Goal: Task Accomplishment & Management: Manage account settings

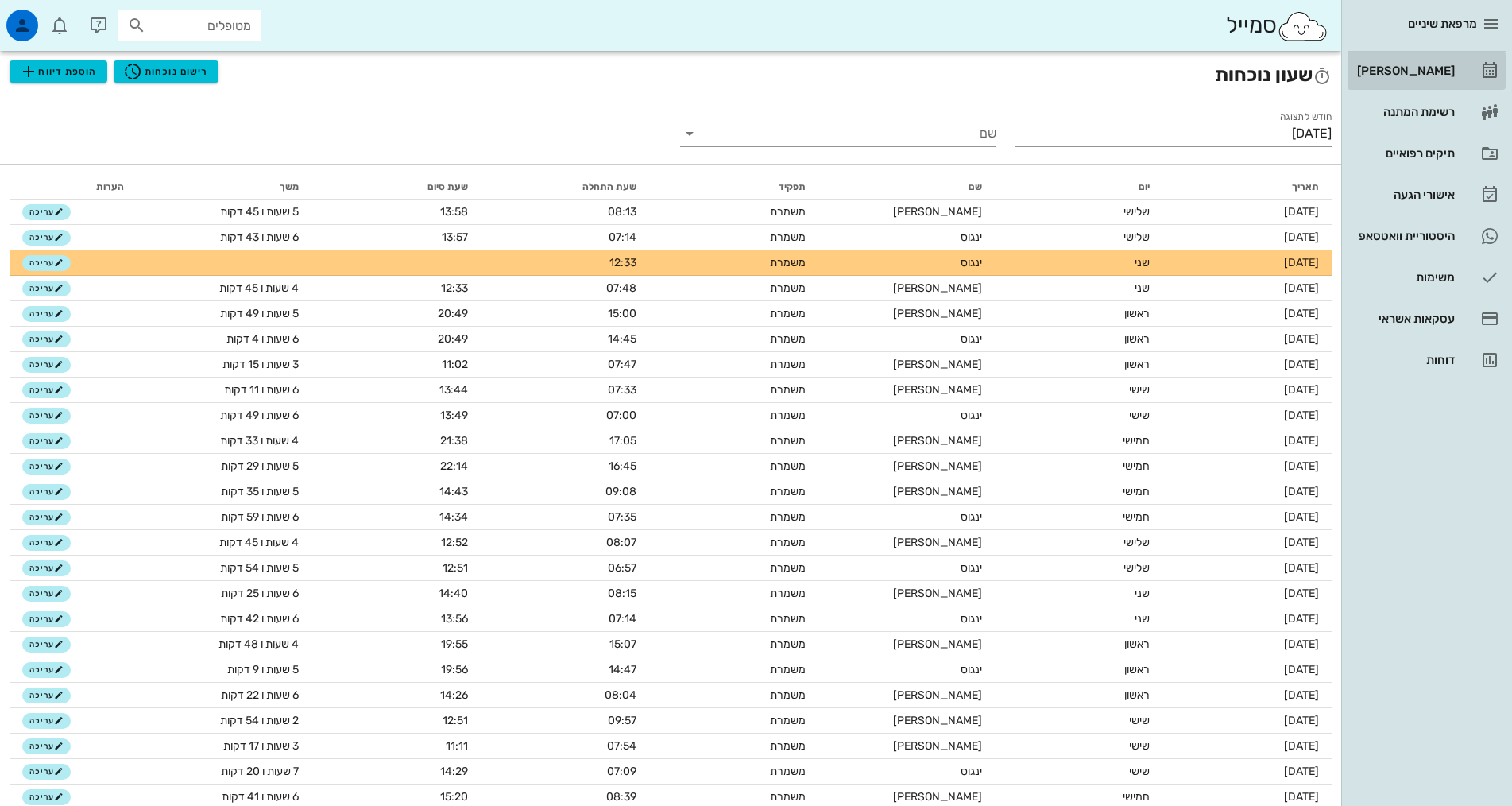
click at [1467, 66] on link "[PERSON_NAME]" at bounding box center [1426, 71] width 158 height 39
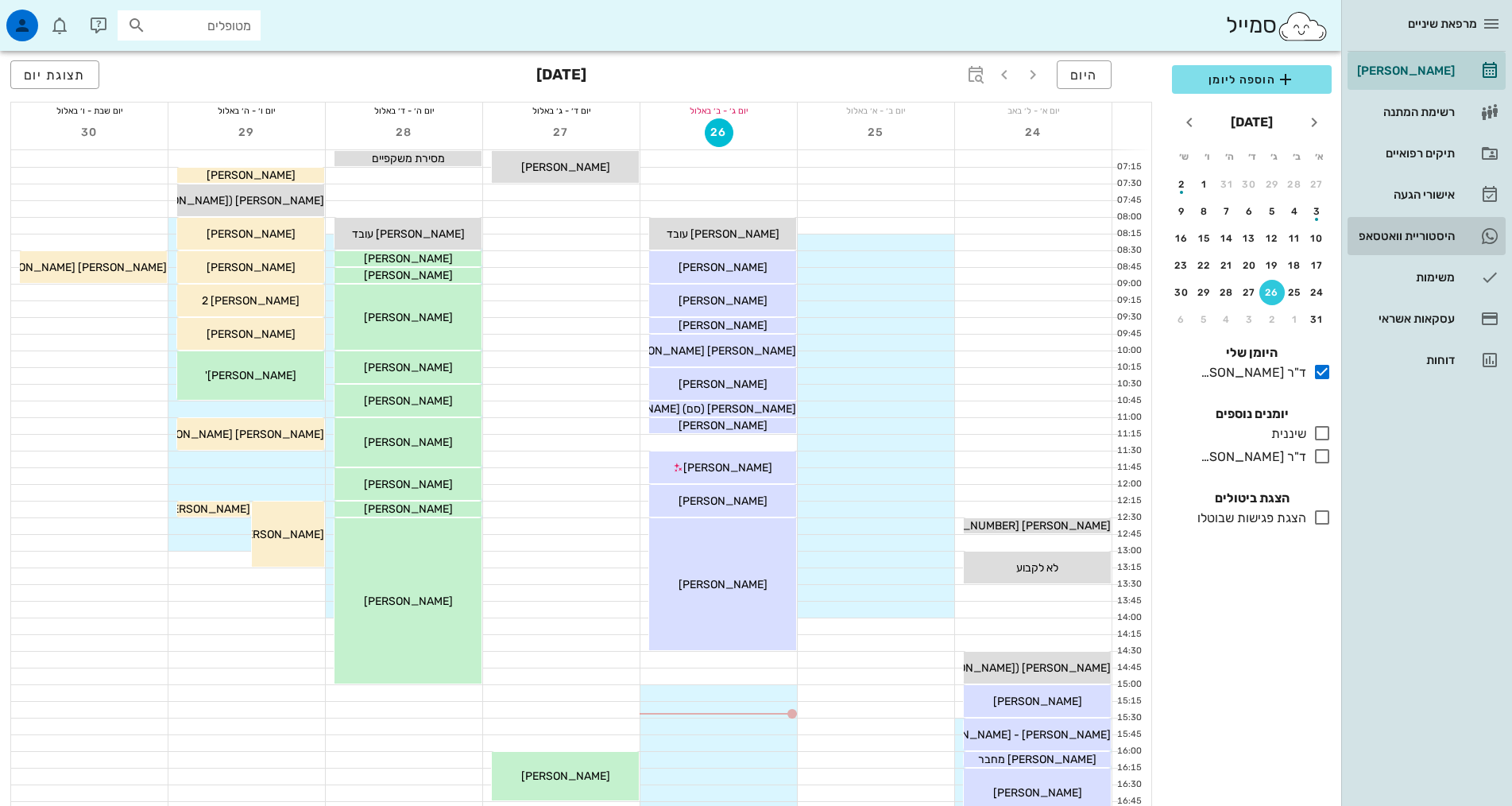
click at [1441, 244] on div "היסטוריית וואטסאפ" at bounding box center [1404, 236] width 101 height 25
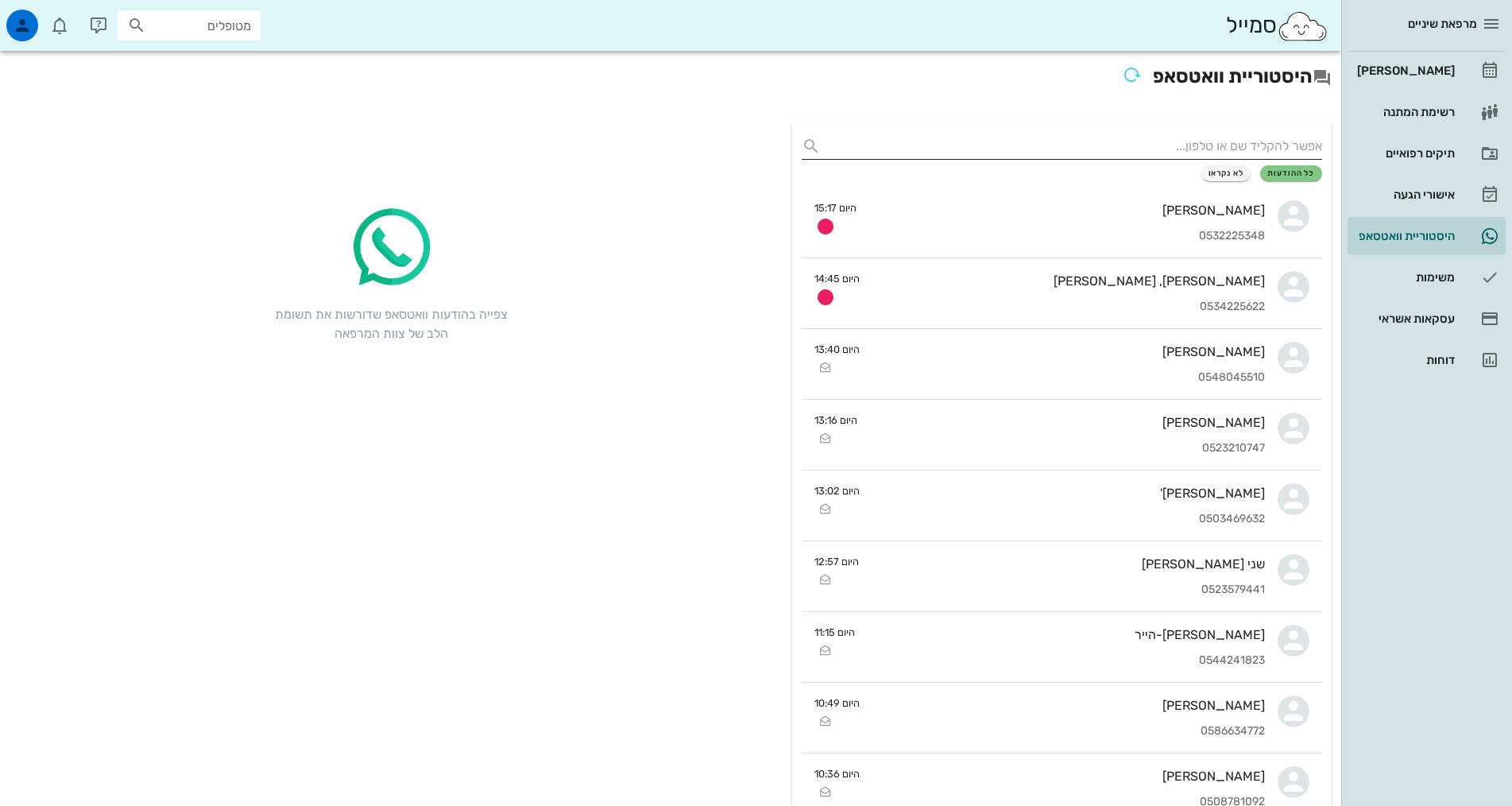
click at [1138, 138] on input "text" at bounding box center [1074, 146] width 495 height 25
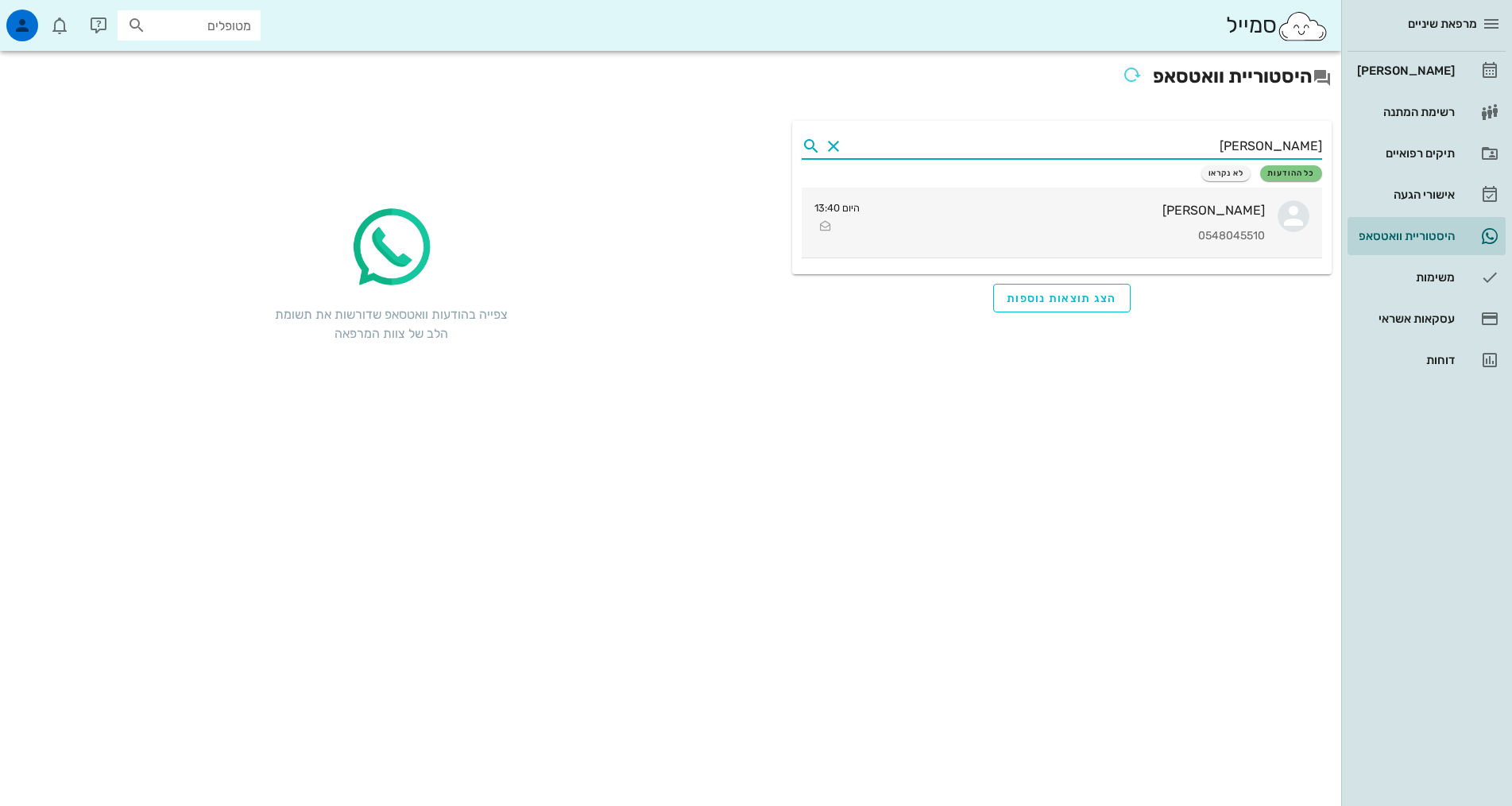
type input "[PERSON_NAME]"
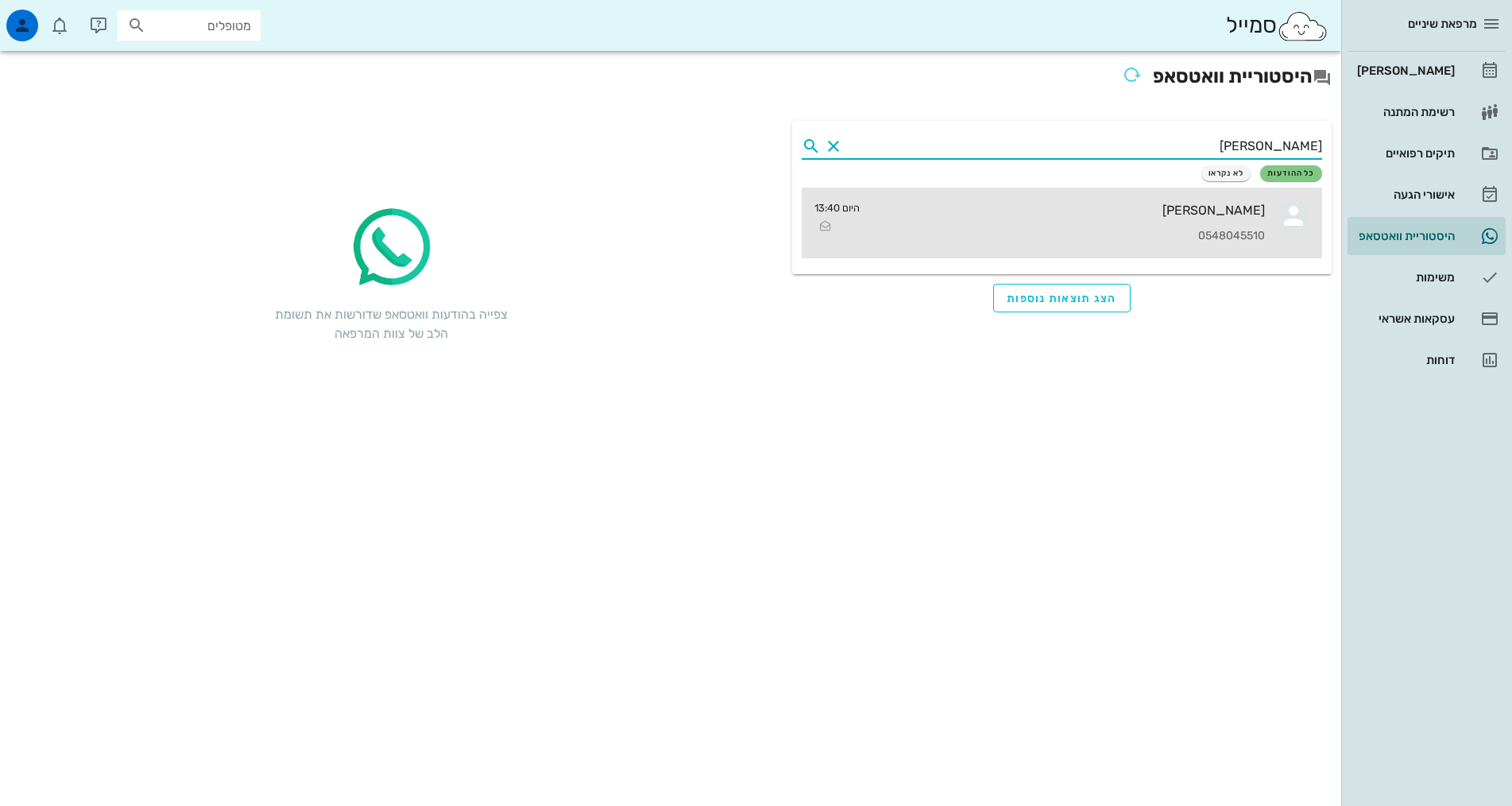
click at [1263, 215] on div "[PERSON_NAME]" at bounding box center [1069, 210] width 392 height 15
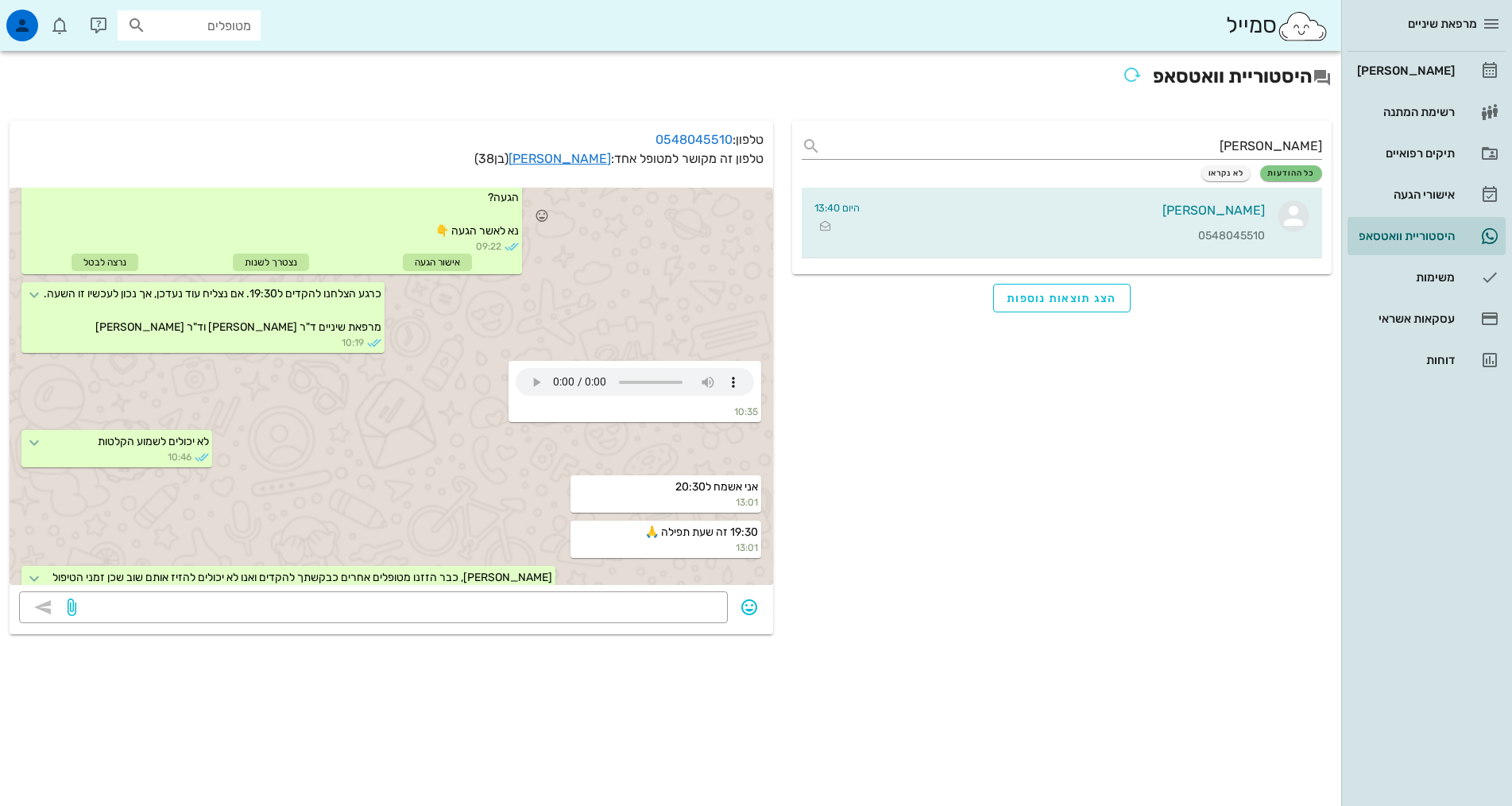
scroll to position [269, 0]
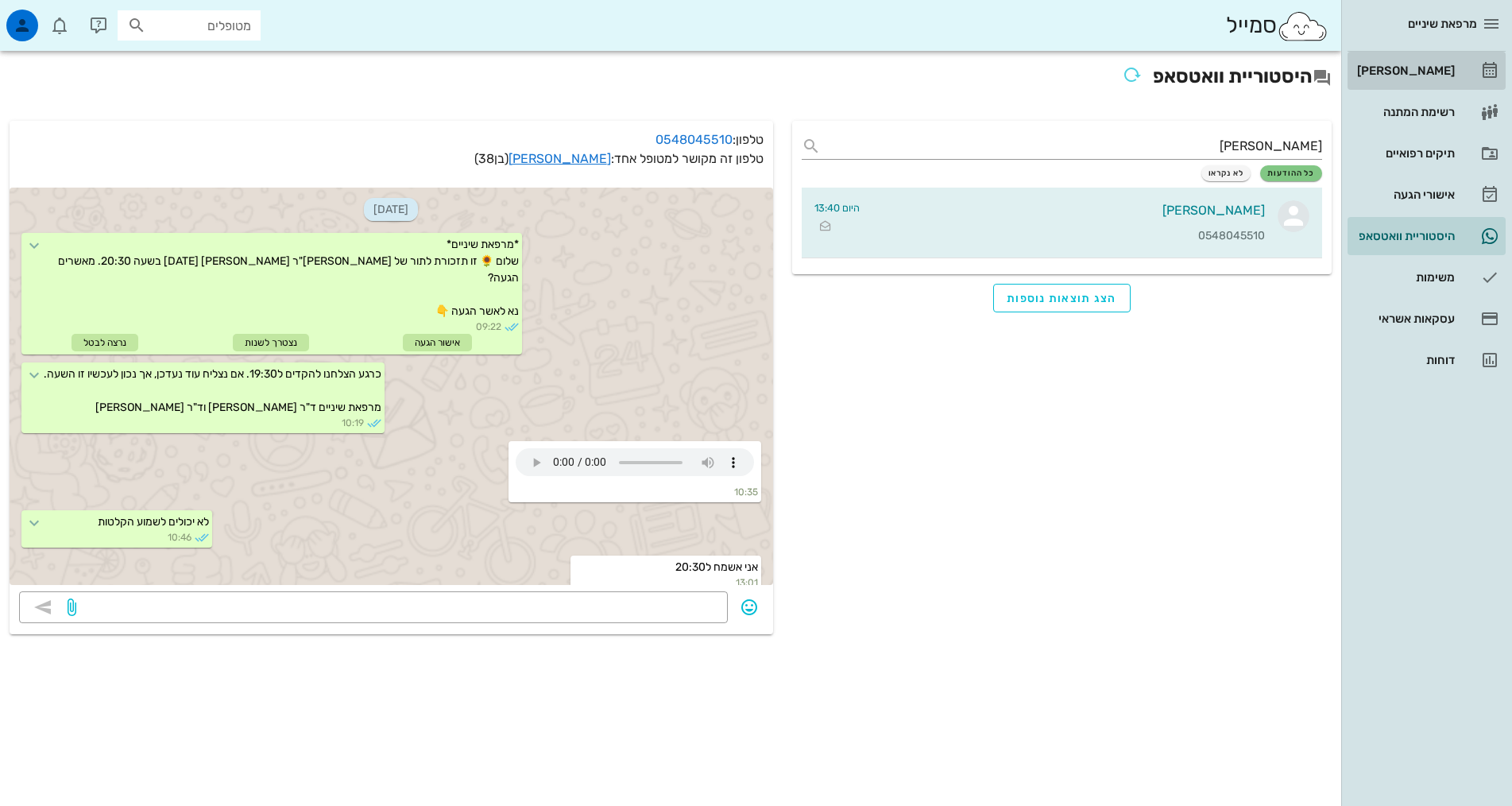
click at [1465, 67] on link "[PERSON_NAME]" at bounding box center [1426, 71] width 158 height 39
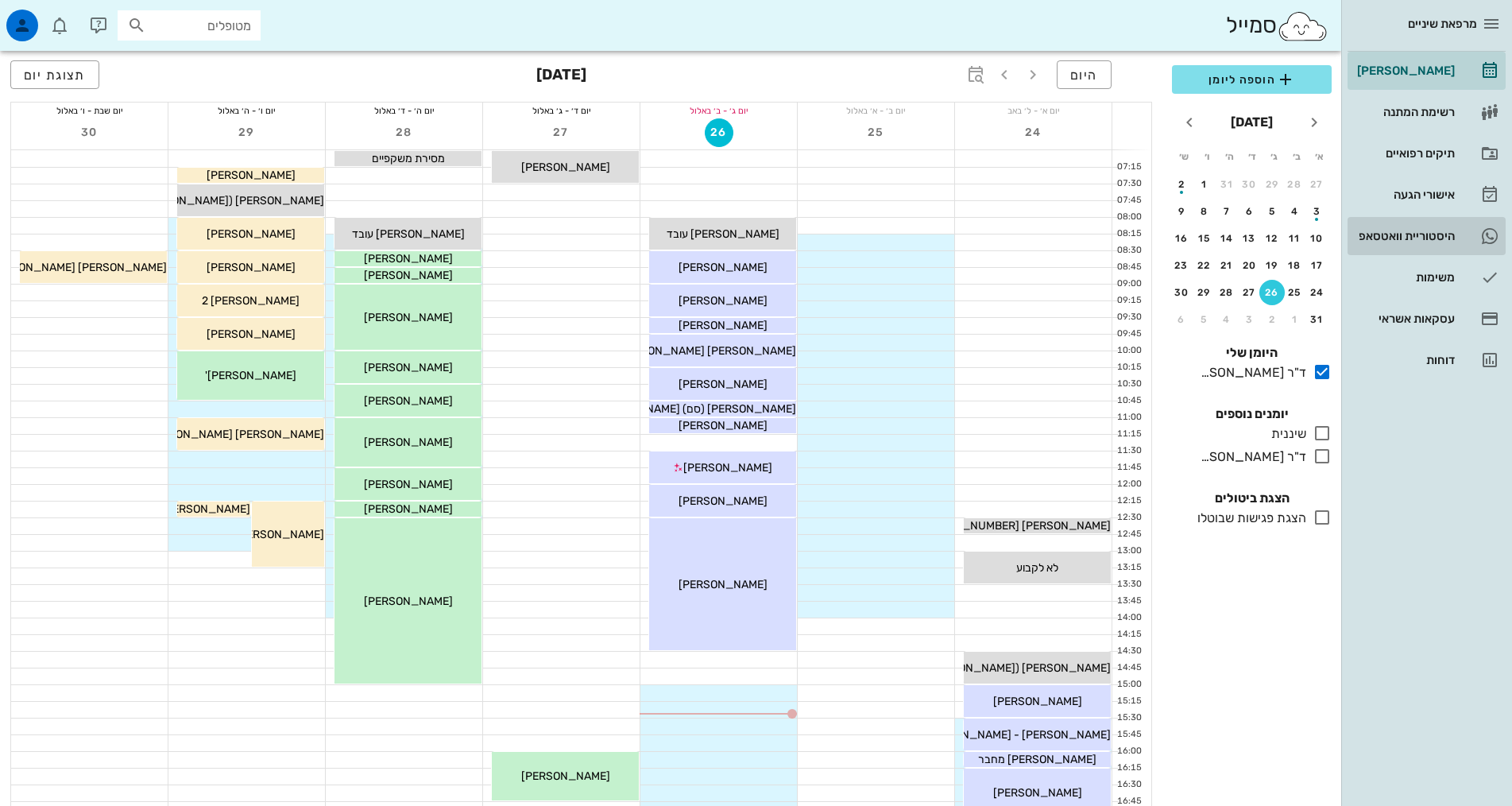
click at [1405, 236] on div "היסטוריית וואטסאפ" at bounding box center [1404, 235] width 101 height 13
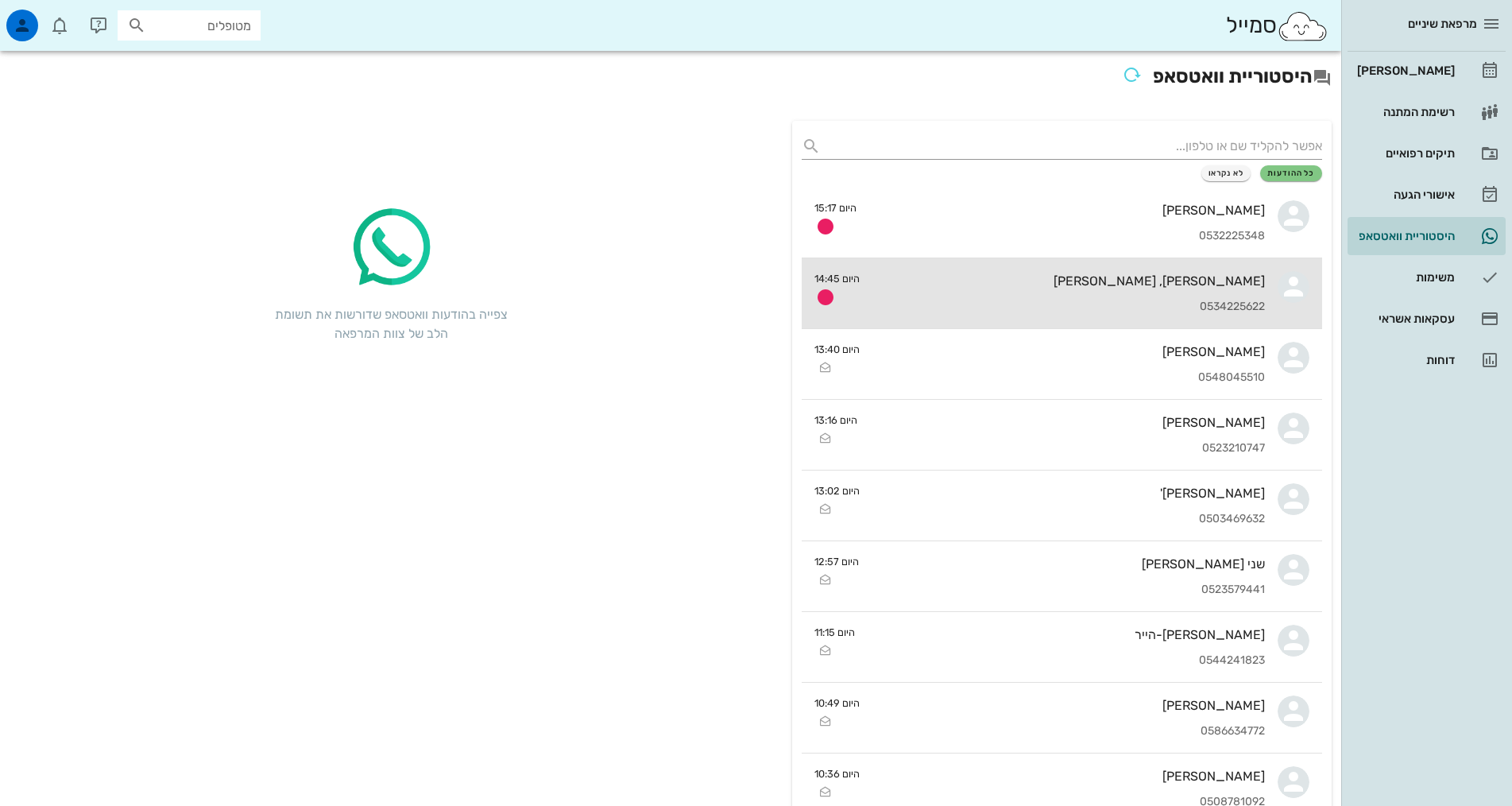
click at [1225, 311] on div "0534225622" at bounding box center [1069, 307] width 392 height 13
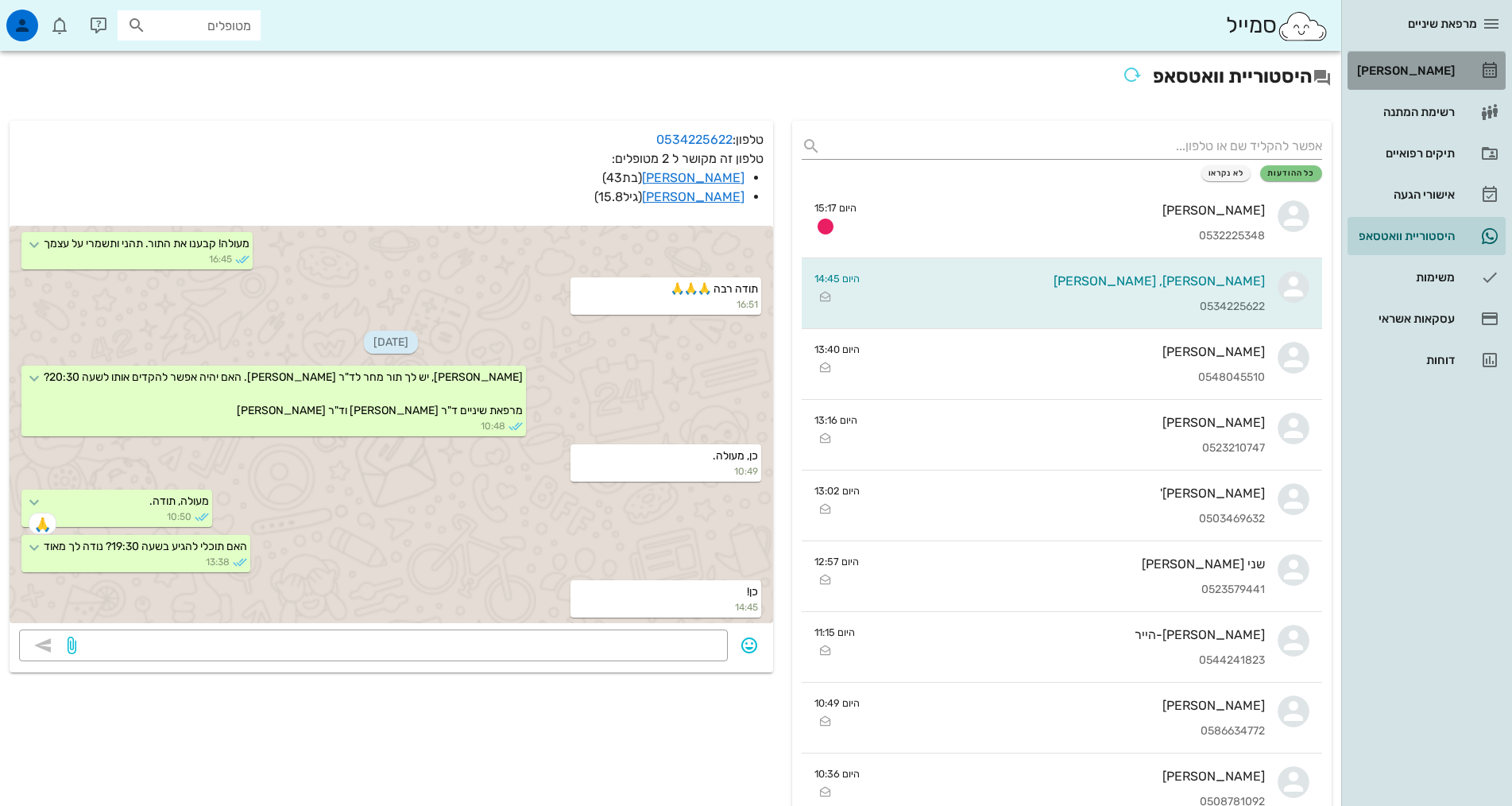
click at [1418, 76] on div "[PERSON_NAME]" at bounding box center [1404, 70] width 101 height 13
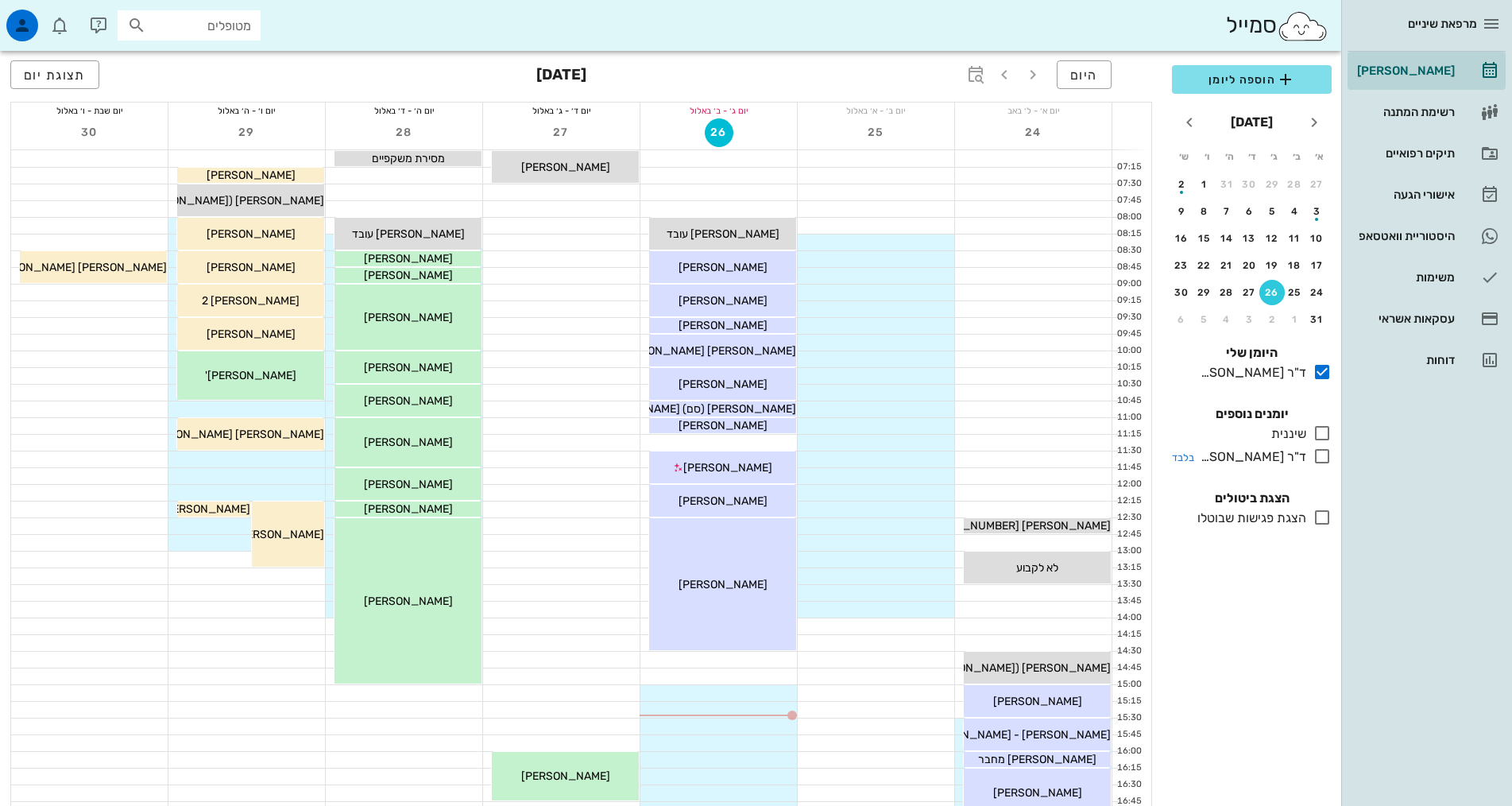
click at [1318, 453] on icon at bounding box center [1322, 456] width 19 height 19
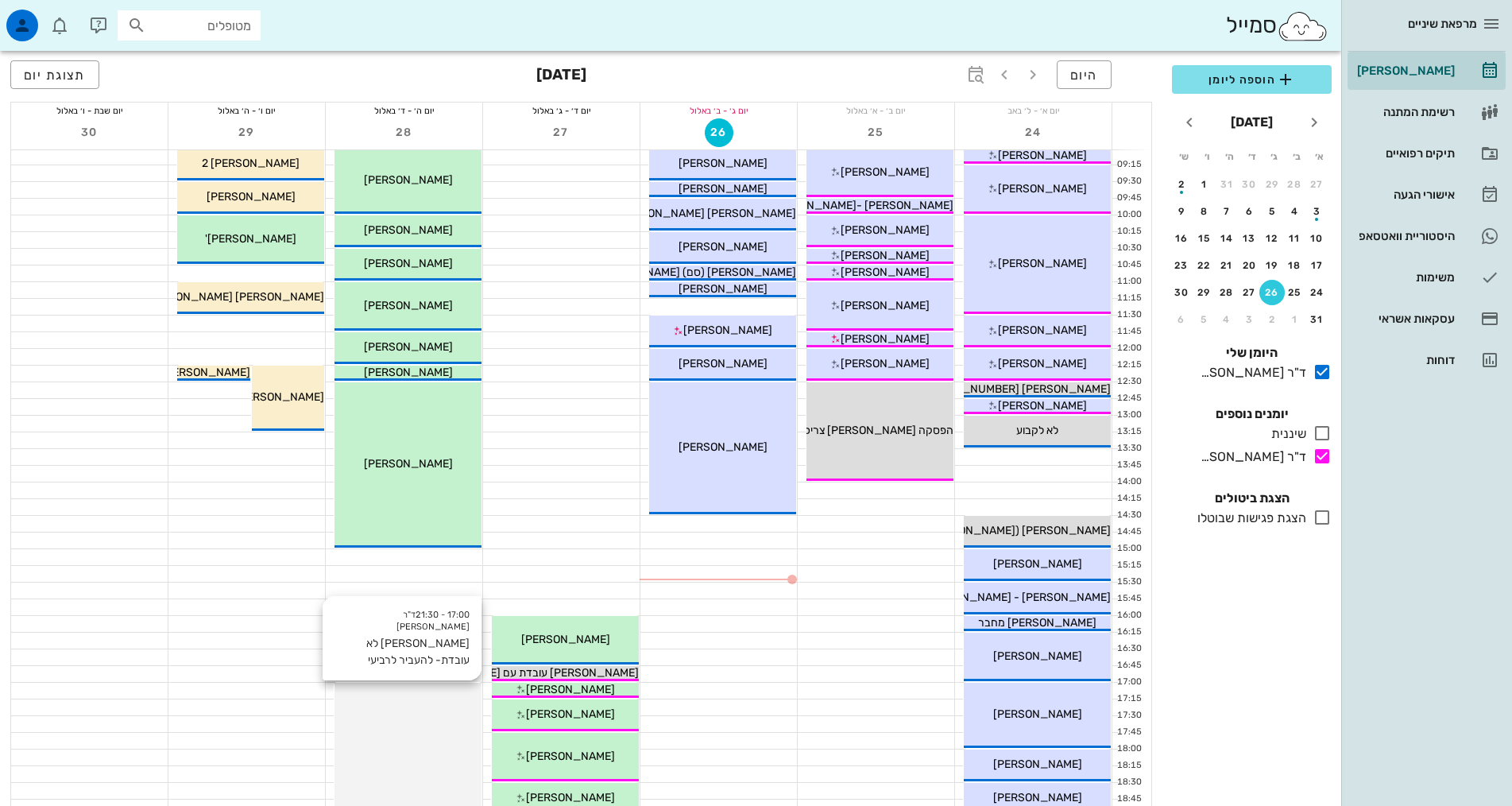
scroll to position [398, 0]
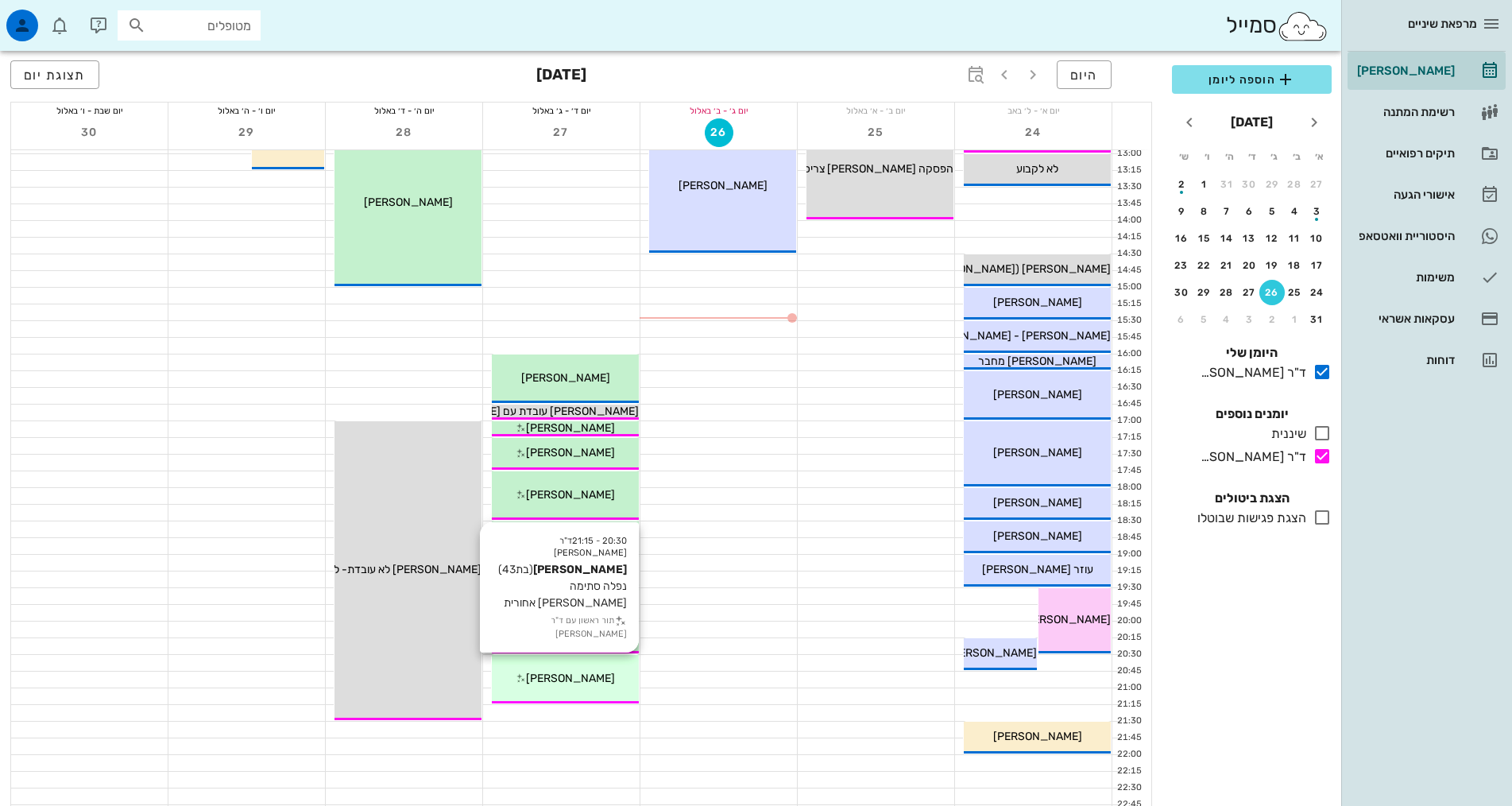
click at [611, 691] on div "20:30 - 21:15 ד"ר [PERSON_NAME] [PERSON_NAME] (בת 43 ) נפלה סתימה [PERSON_NAME]…" at bounding box center [566, 679] width 147 height 49
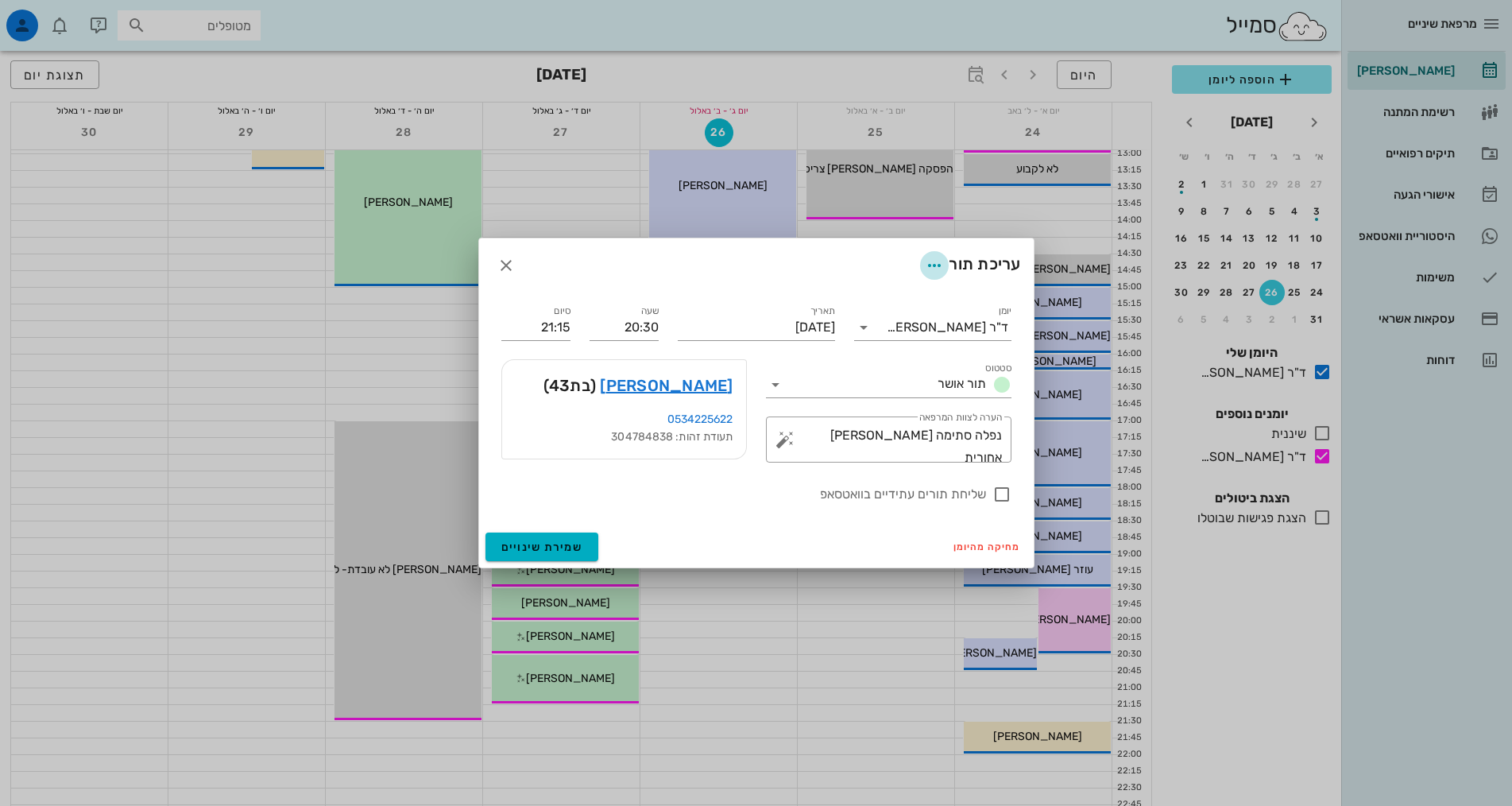
click at [927, 266] on icon "button" at bounding box center [934, 265] width 19 height 19
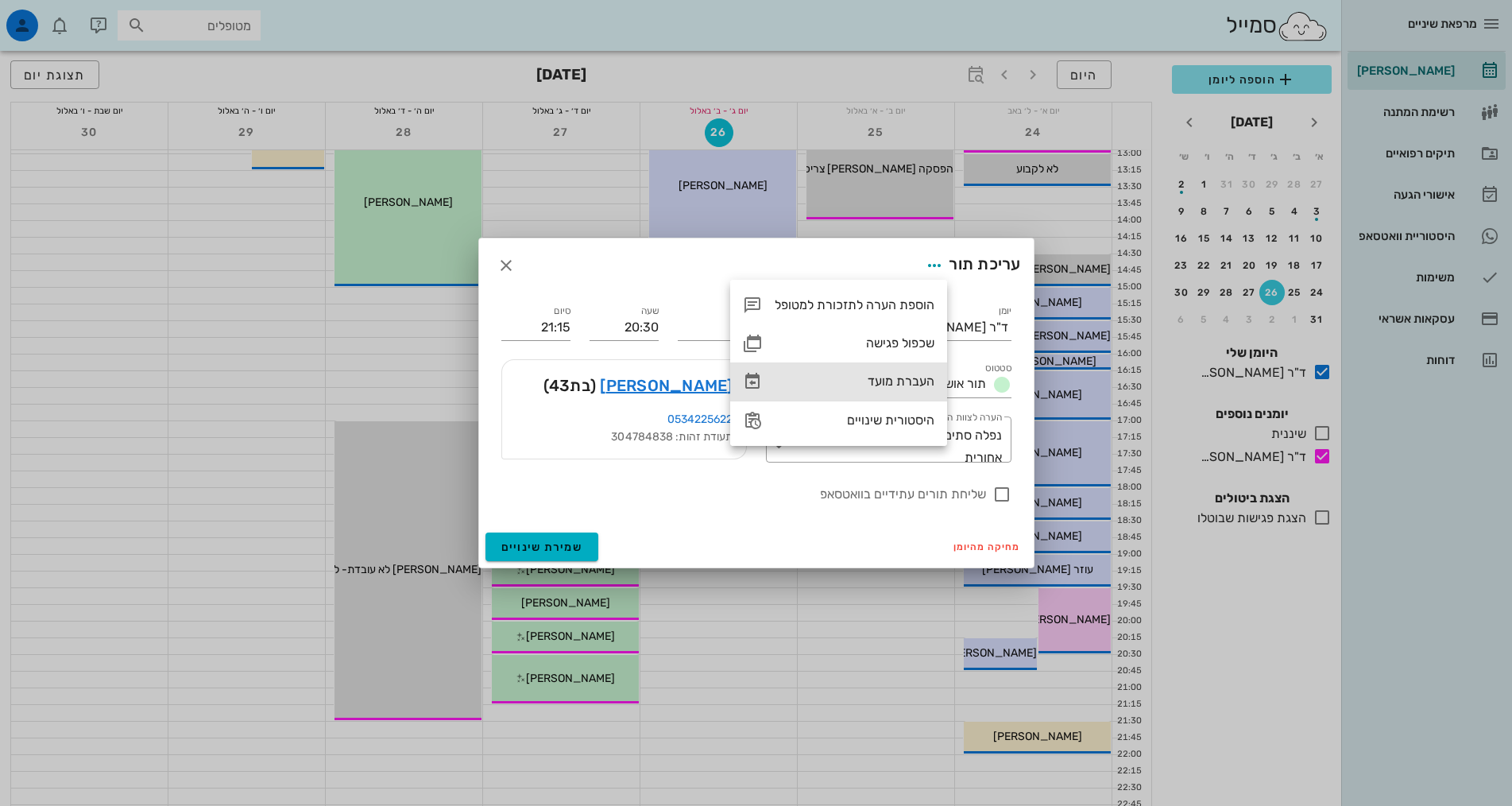
click at [897, 378] on div "העברת מועד" at bounding box center [854, 381] width 160 height 15
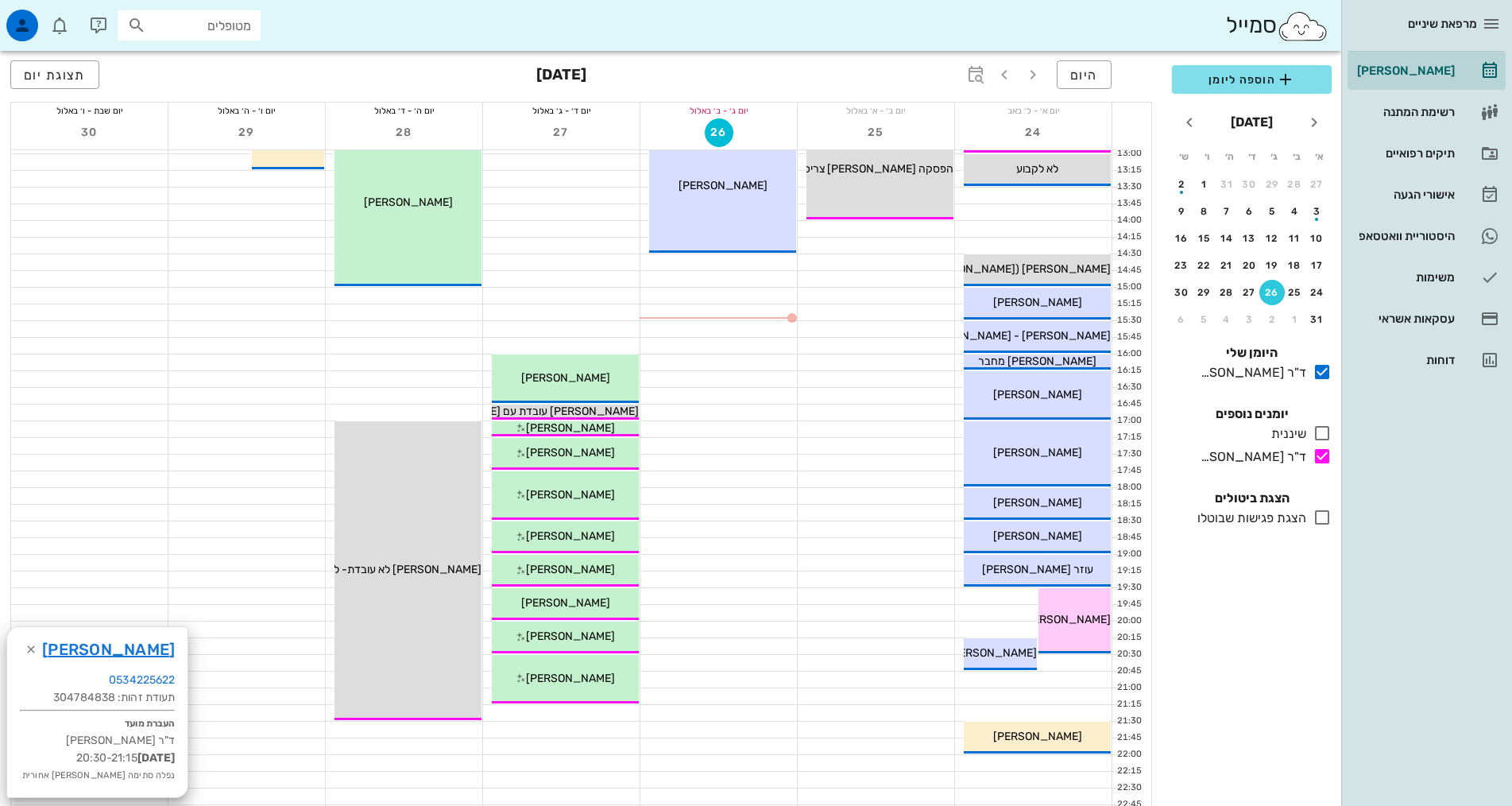
click at [716, 619] on div at bounding box center [718, 613] width 156 height 16
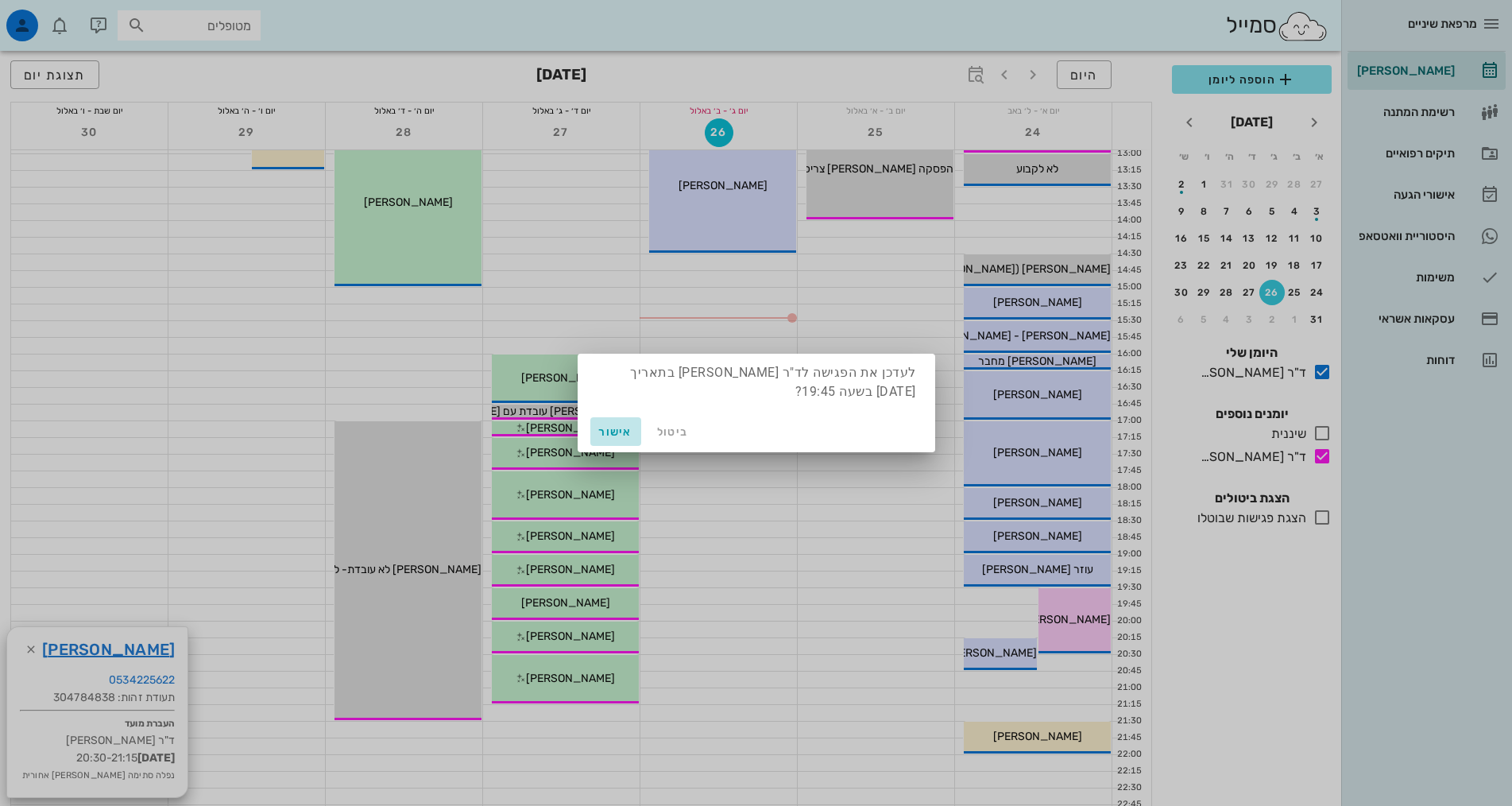
click at [618, 439] on button "אישור" at bounding box center [615, 431] width 51 height 28
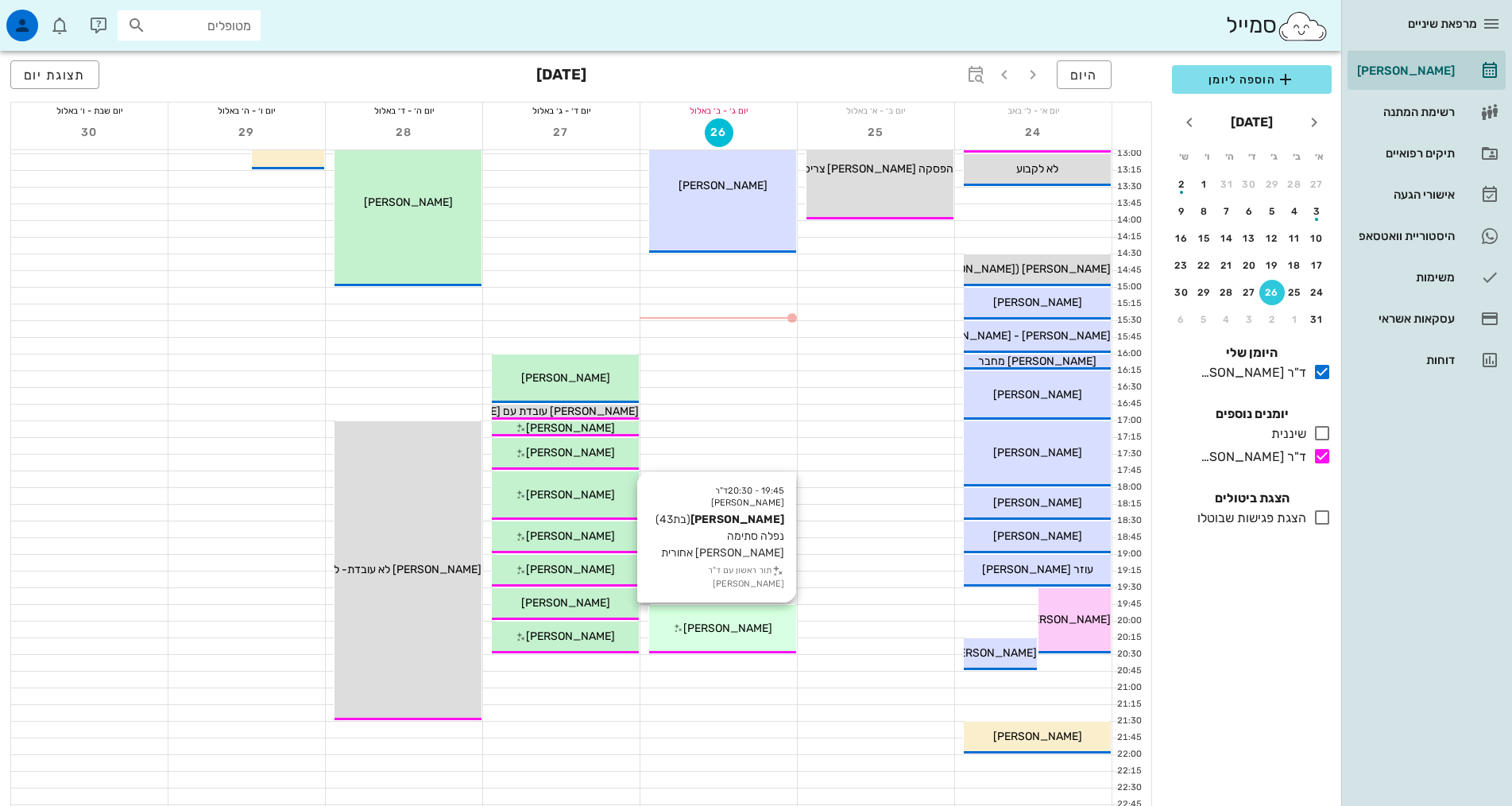
click at [709, 636] on div "[PERSON_NAME]" at bounding box center [723, 629] width 147 height 17
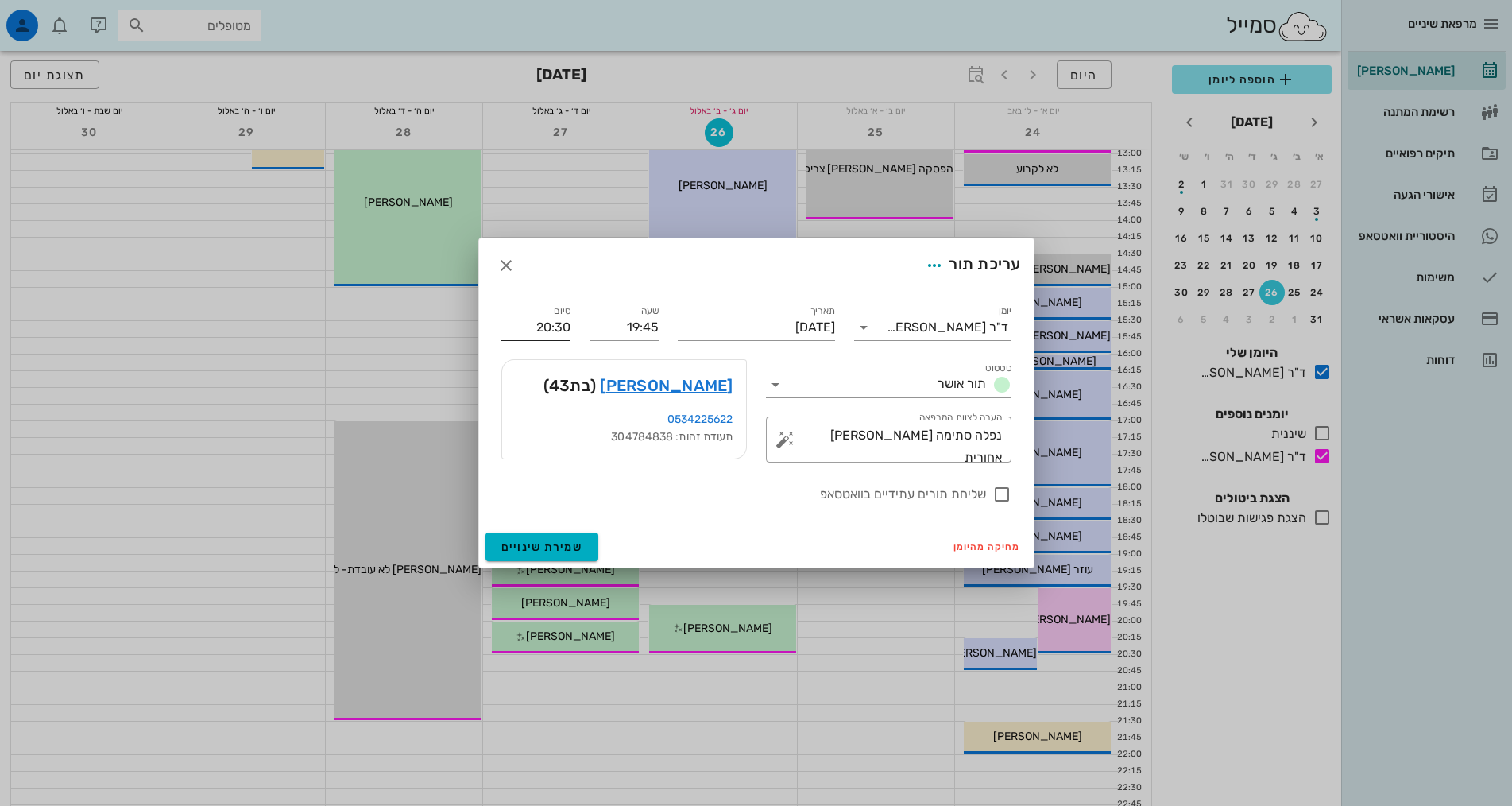
click at [540, 331] on input "20:30" at bounding box center [536, 327] width 69 height 25
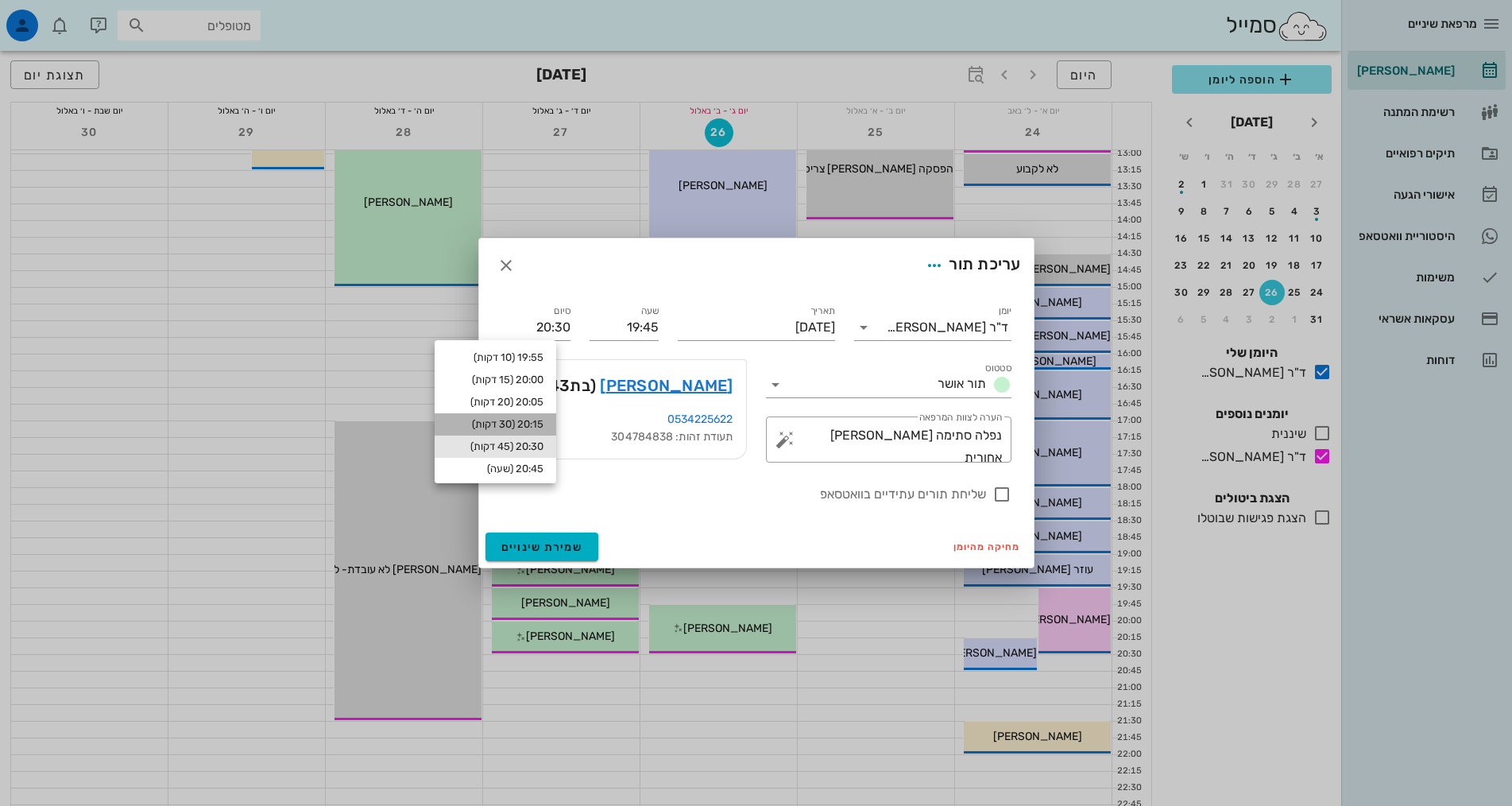
click at [541, 424] on div "20:15 (30 דקות)" at bounding box center [495, 424] width 96 height 13
type input "20:15"
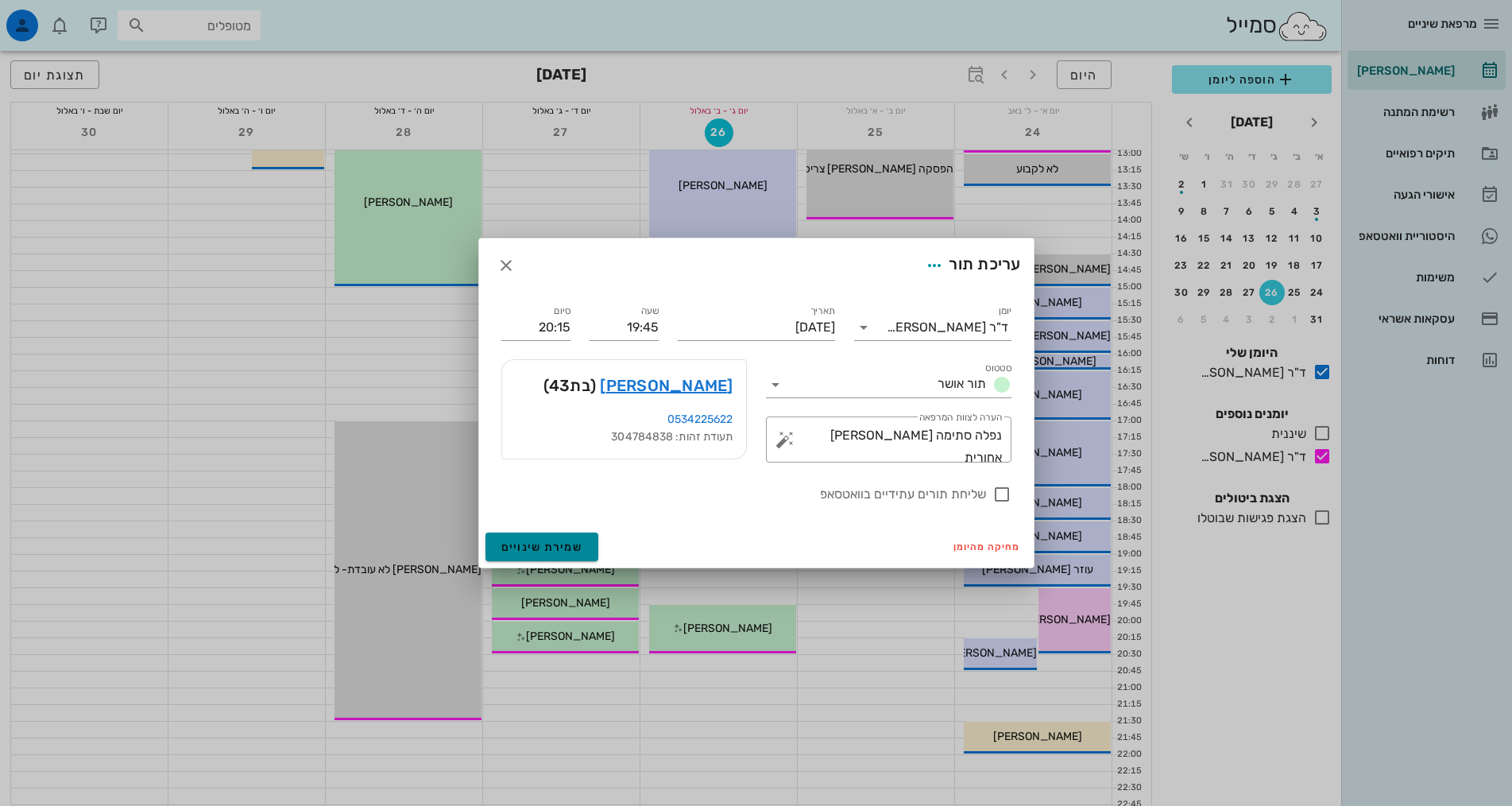
click at [550, 548] on span "שמירת שינויים" at bounding box center [542, 547] width 82 height 13
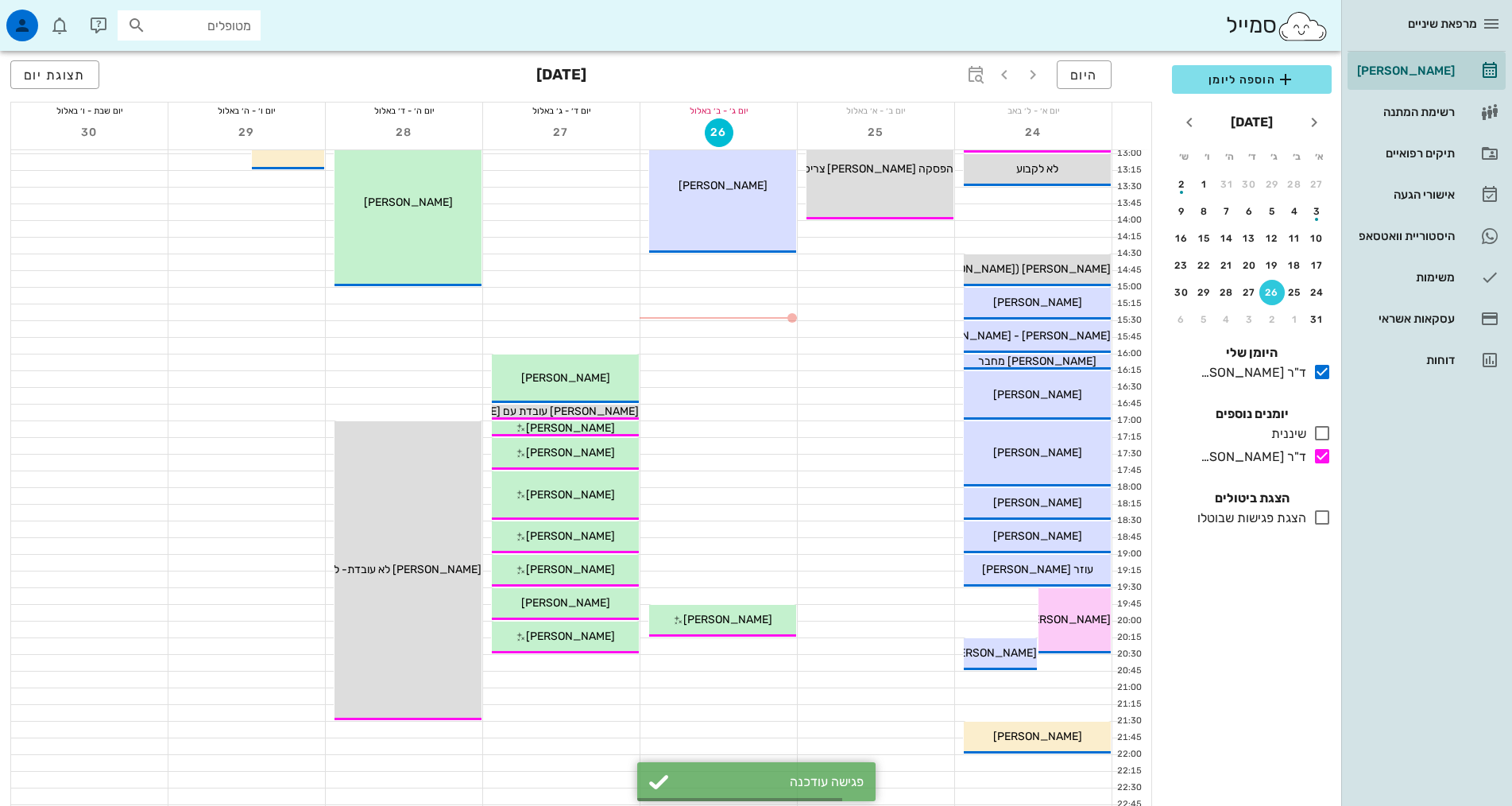
click at [782, 552] on div at bounding box center [718, 546] width 156 height 16
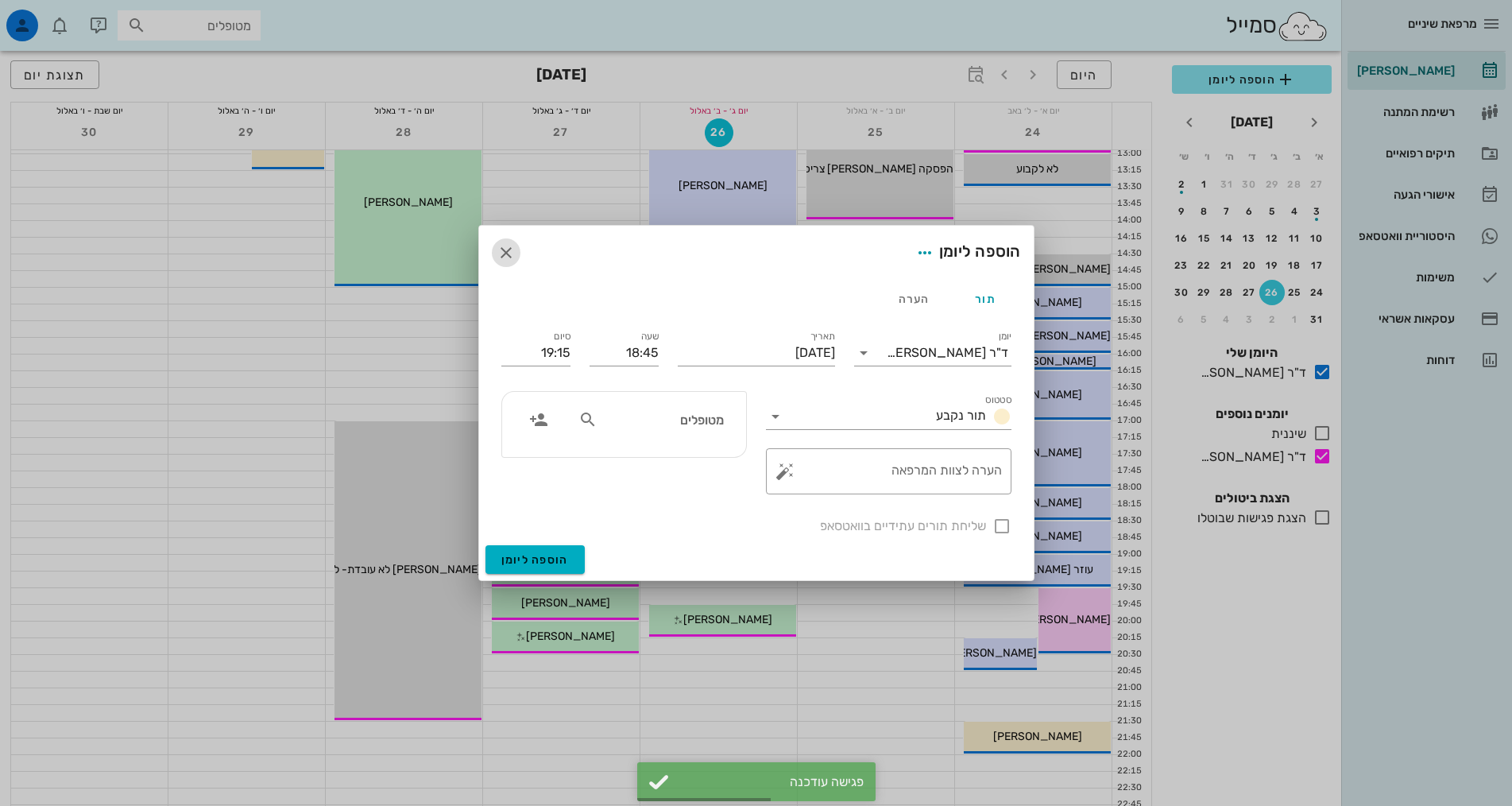
click at [507, 252] on icon "button" at bounding box center [505, 253] width 19 height 19
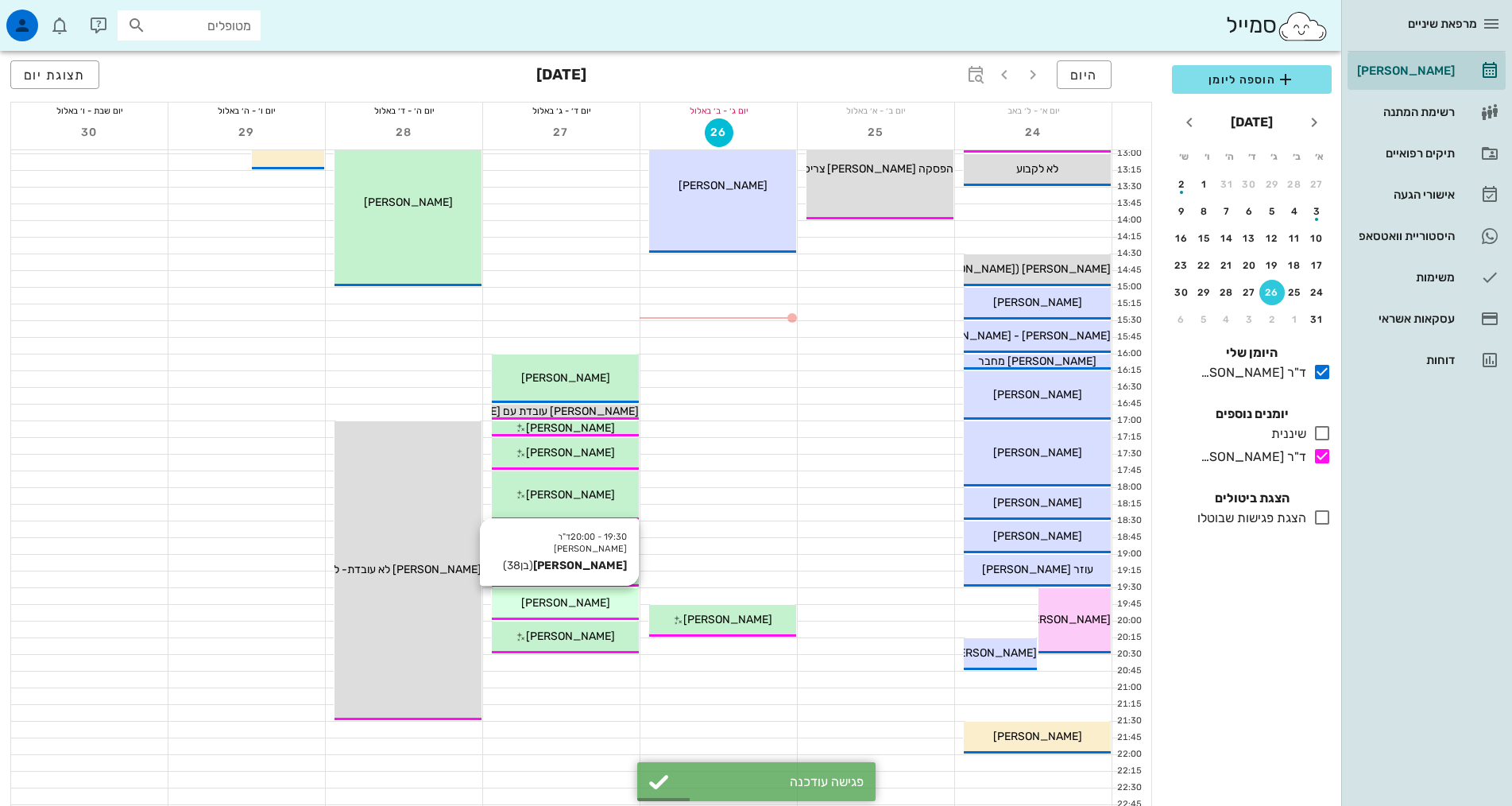
click at [577, 609] on div "[PERSON_NAME]" at bounding box center [566, 603] width 147 height 17
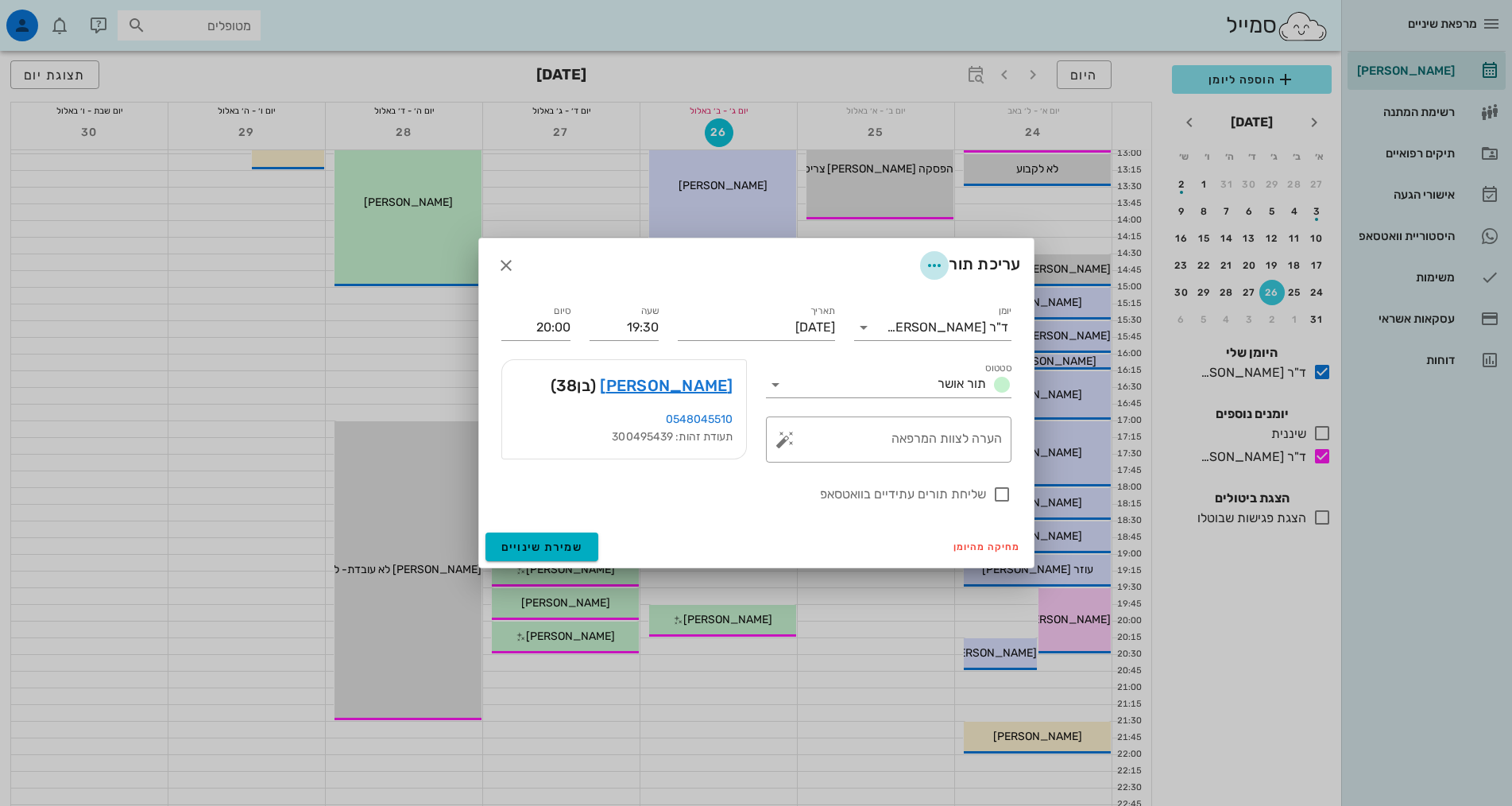
click at [930, 266] on icon "button" at bounding box center [934, 265] width 19 height 19
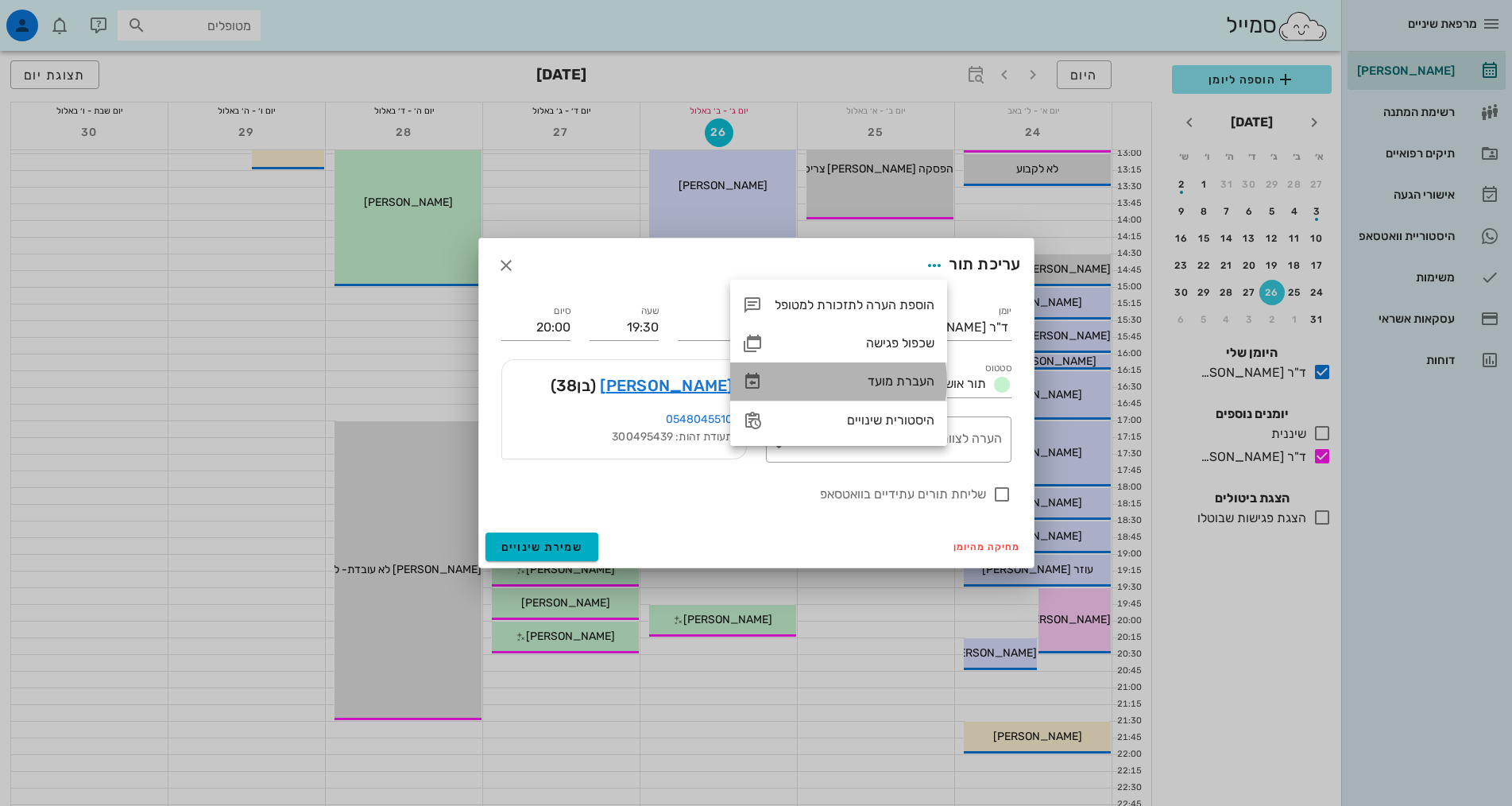
click at [907, 379] on div "העברת מועד" at bounding box center [854, 381] width 160 height 15
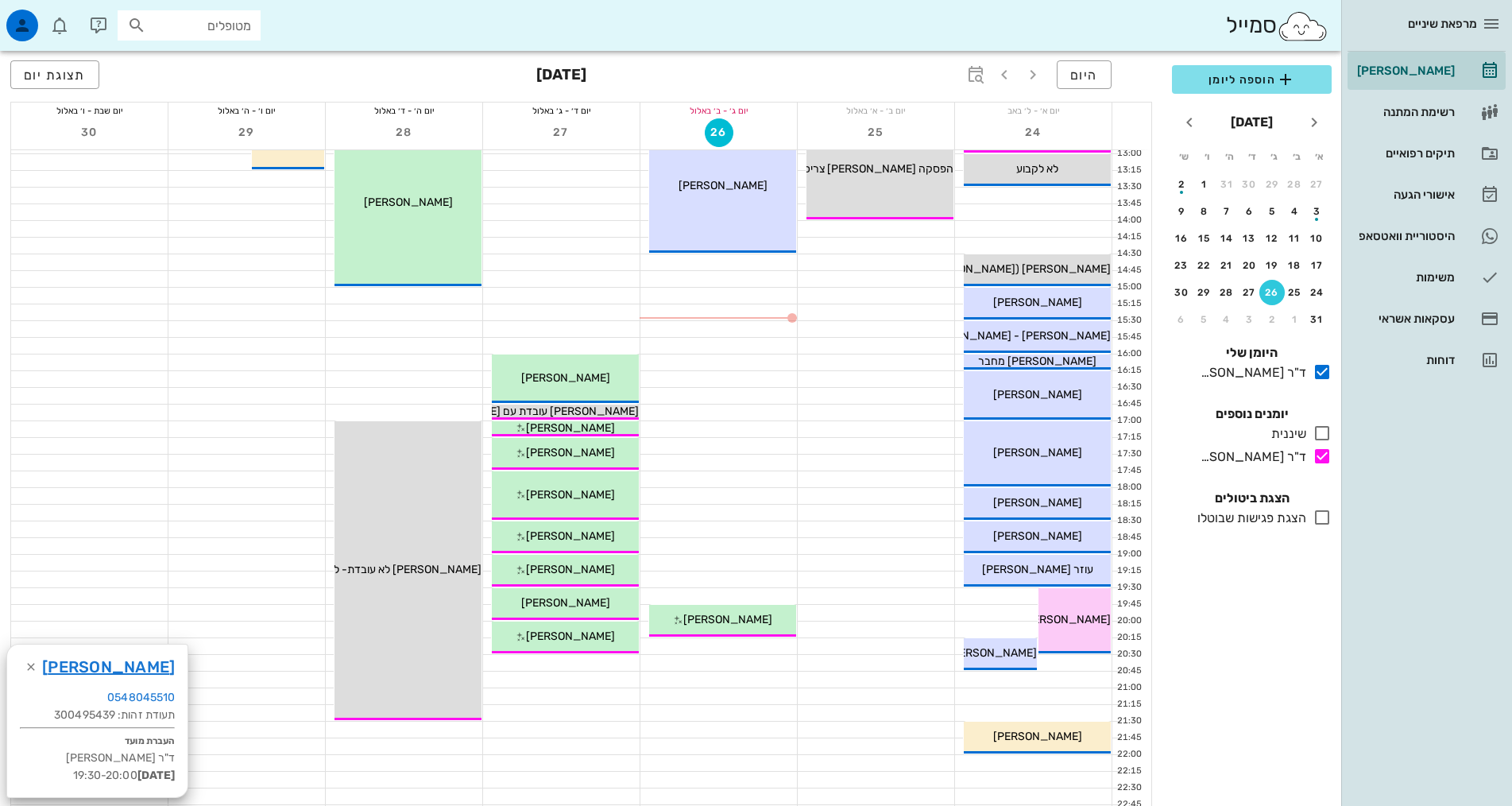
click at [616, 665] on div at bounding box center [561, 662] width 156 height 16
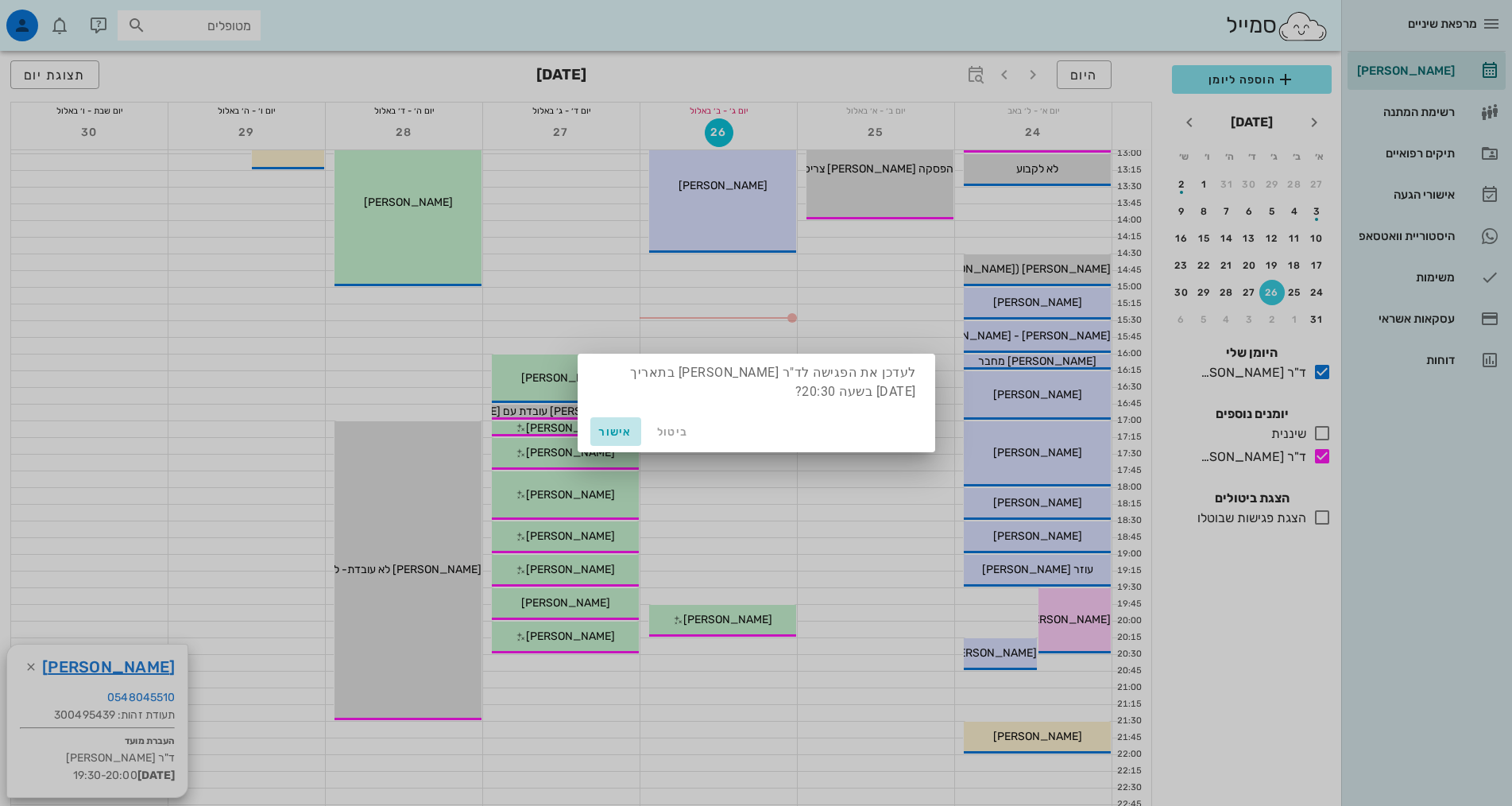
click at [607, 430] on span "אישור" at bounding box center [616, 432] width 38 height 13
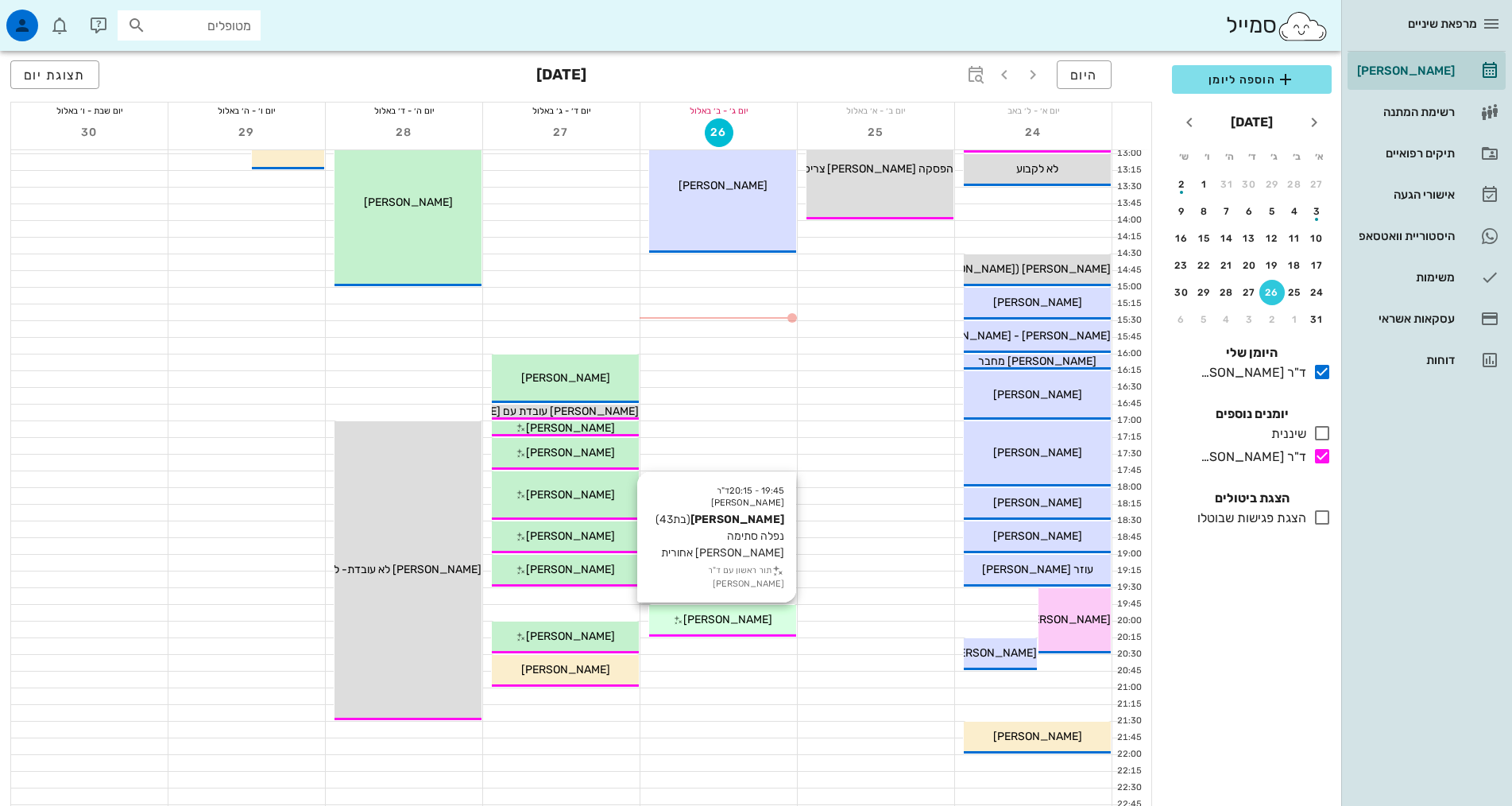
click at [738, 620] on span "[PERSON_NAME]" at bounding box center [728, 619] width 89 height 13
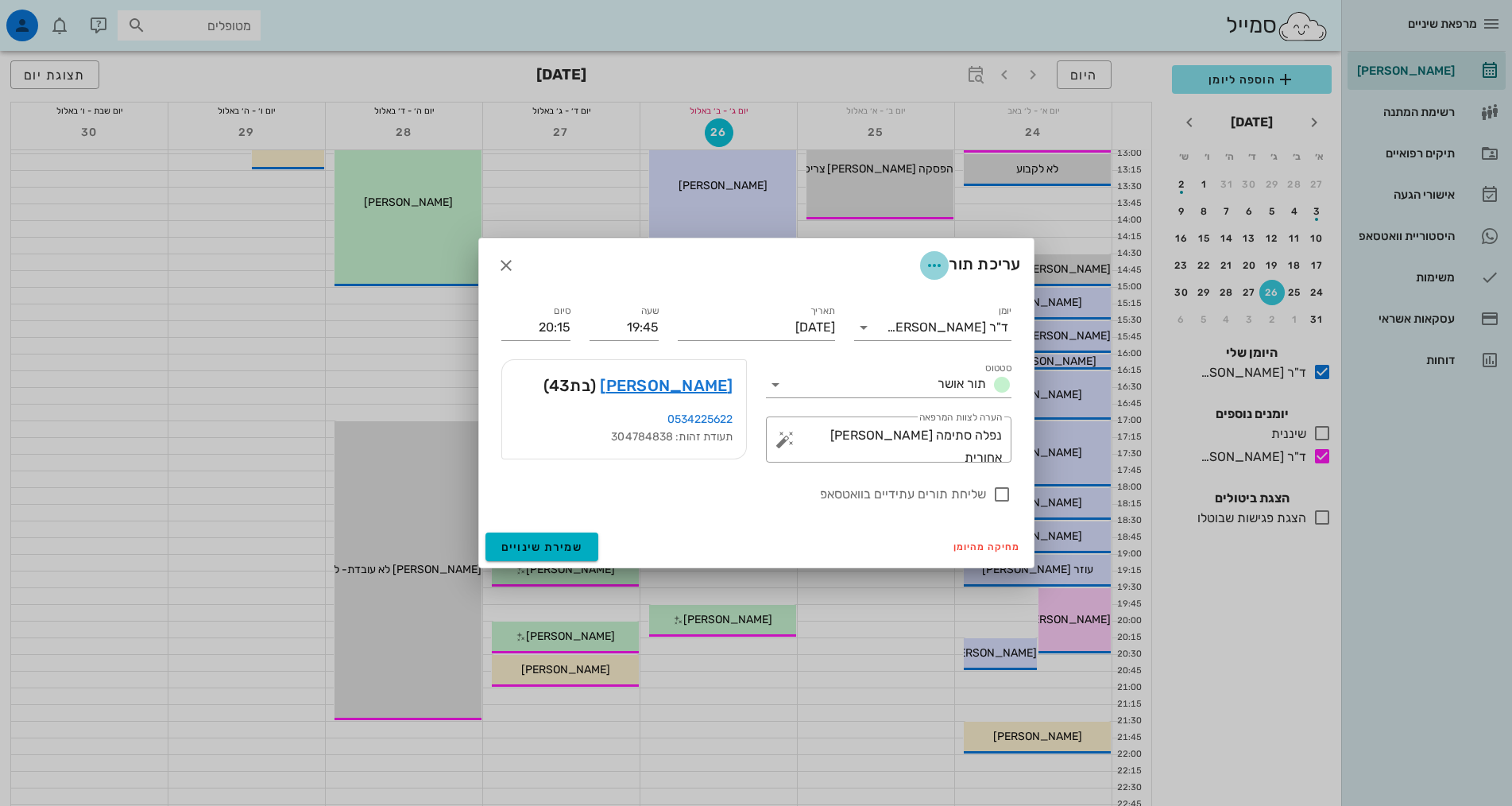
click at [925, 265] on icon "button" at bounding box center [934, 265] width 19 height 19
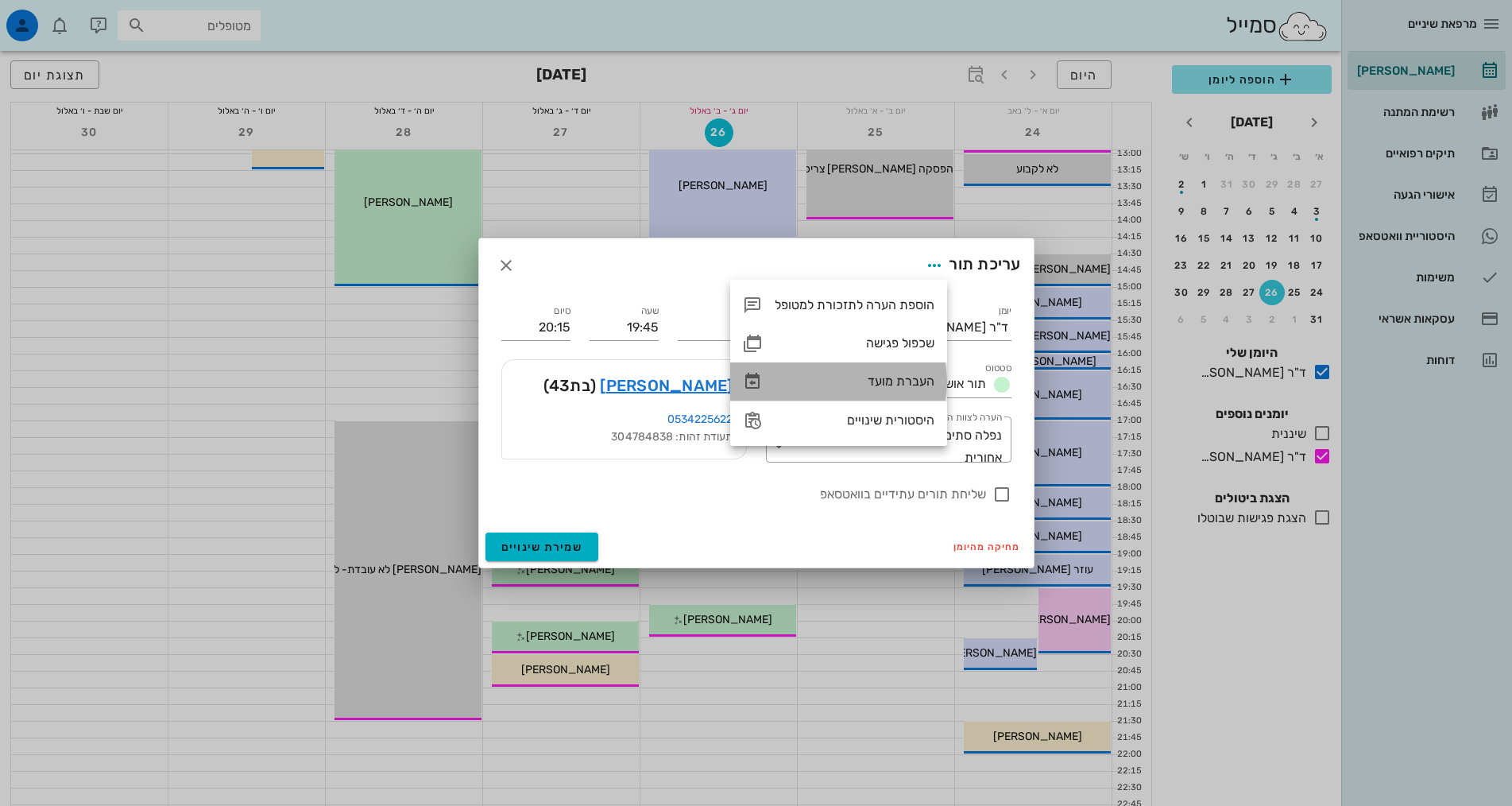
click at [894, 377] on div "העברת מועד" at bounding box center [854, 381] width 160 height 15
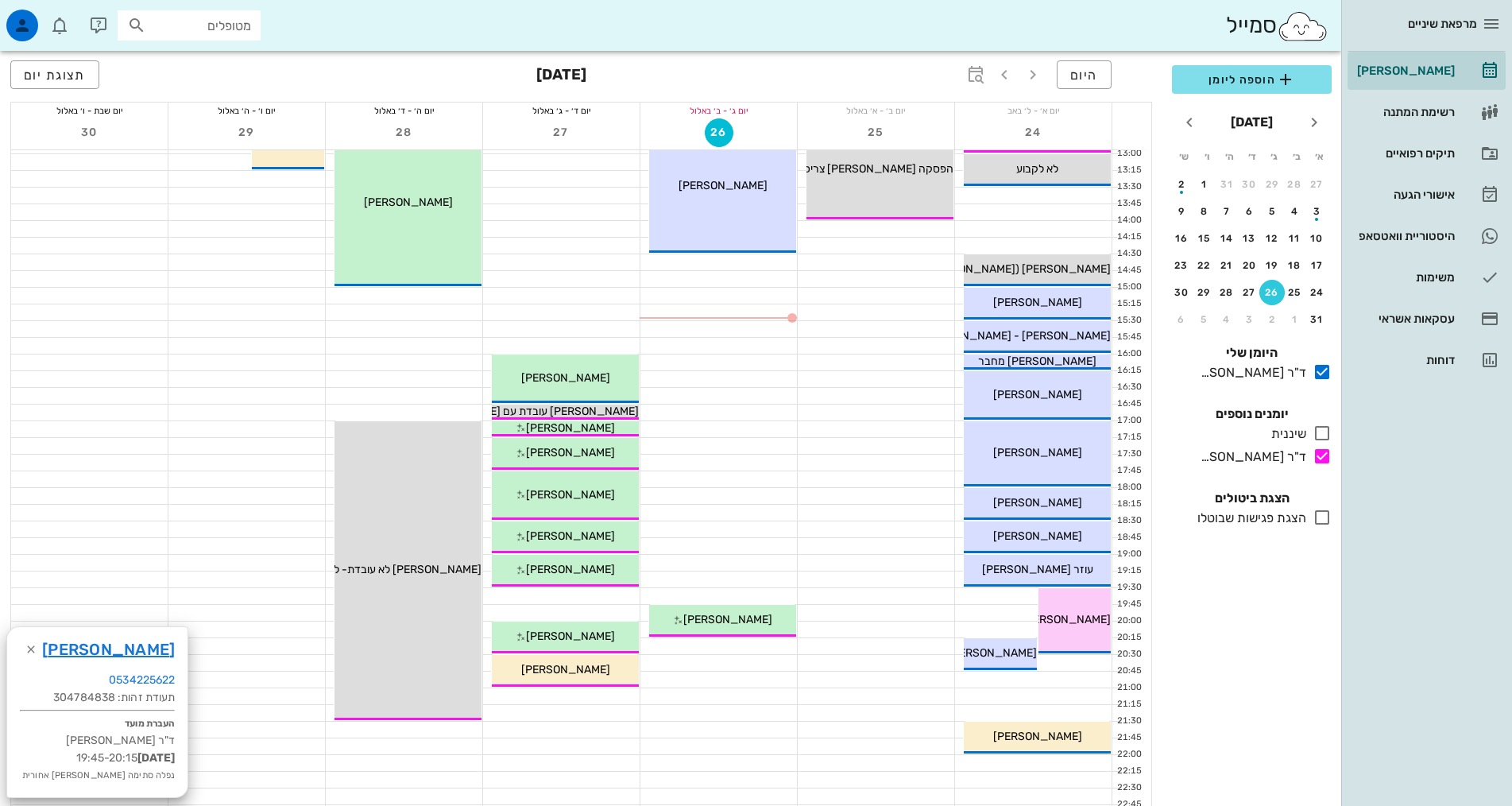
click at [616, 600] on div at bounding box center [561, 596] width 156 height 16
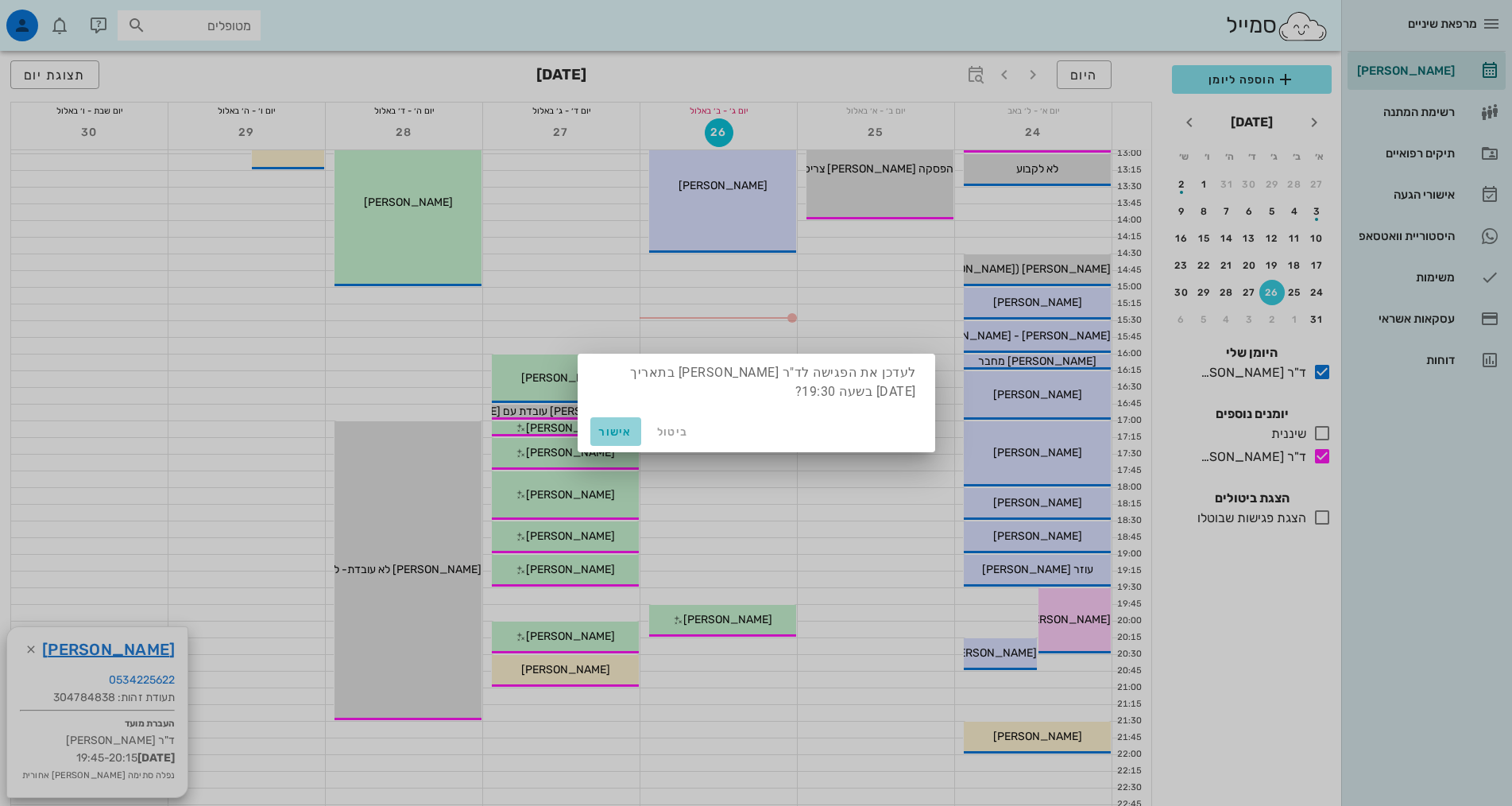
click at [629, 423] on button "אישור" at bounding box center [615, 431] width 51 height 28
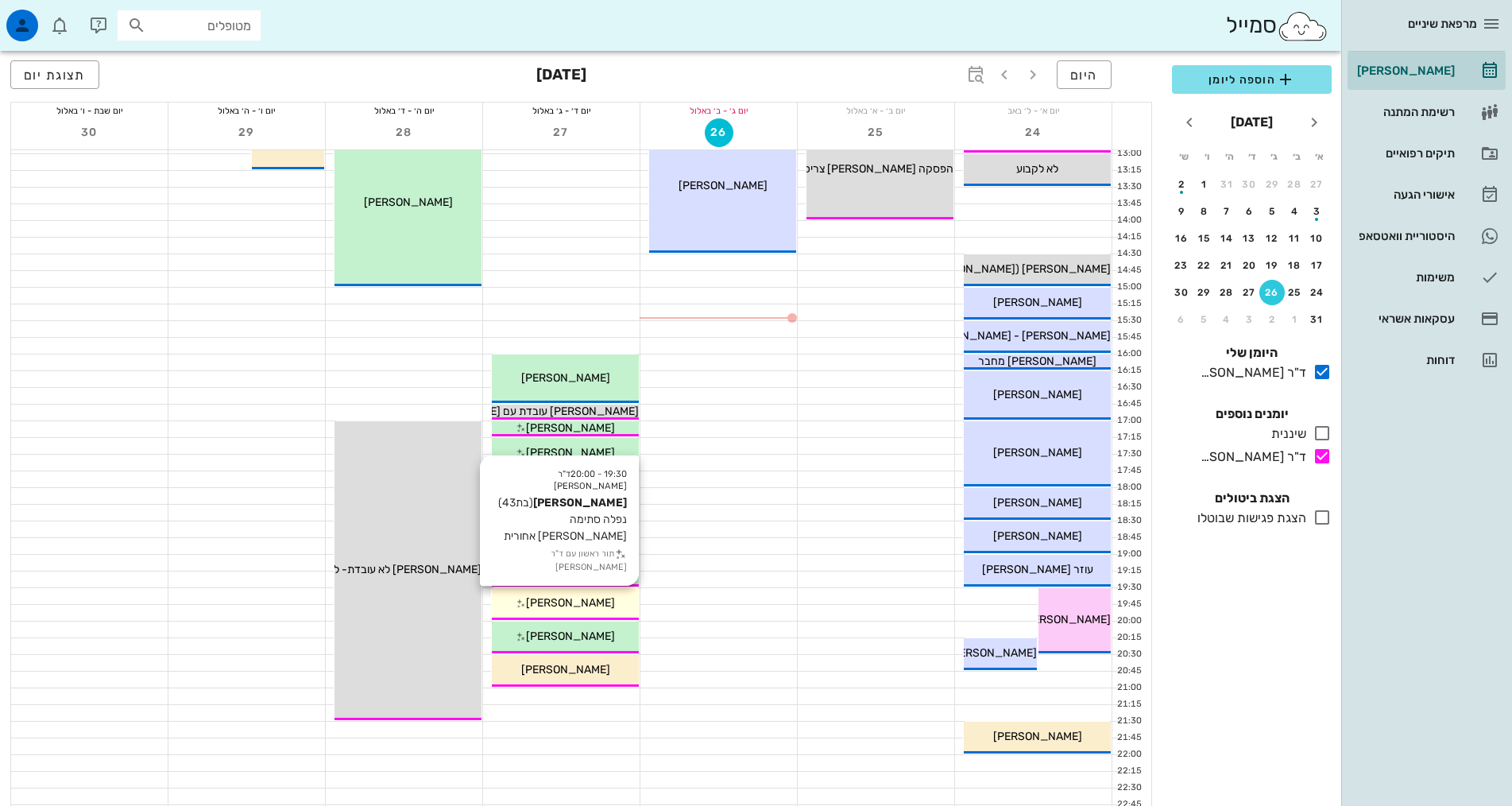
click at [556, 602] on span "[PERSON_NAME]" at bounding box center [571, 603] width 89 height 13
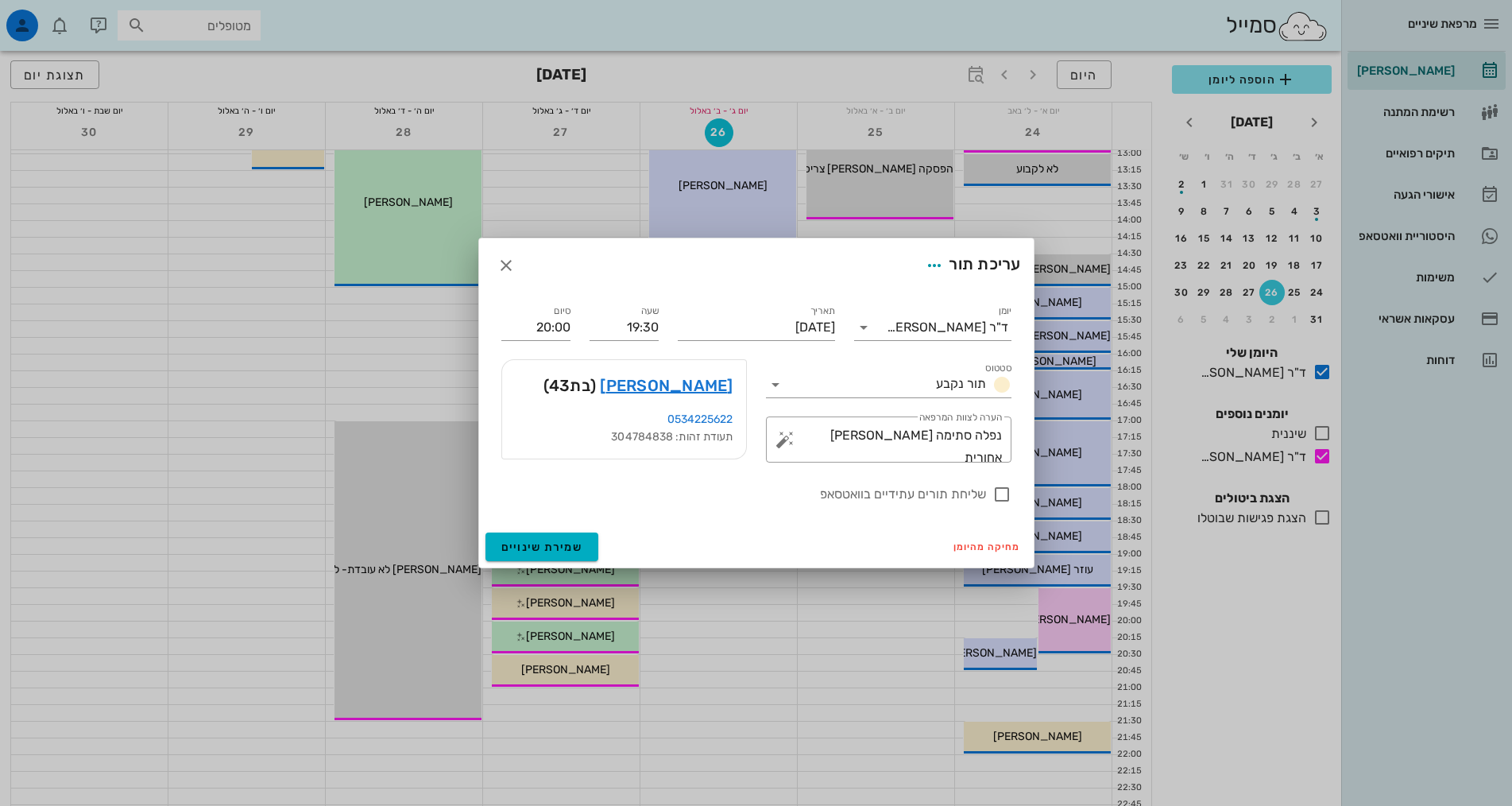
click at [911, 400] on div "סטטוס תור נקבע" at bounding box center [889, 378] width 264 height 57
click at [911, 392] on input "סטטוס" at bounding box center [859, 384] width 141 height 25
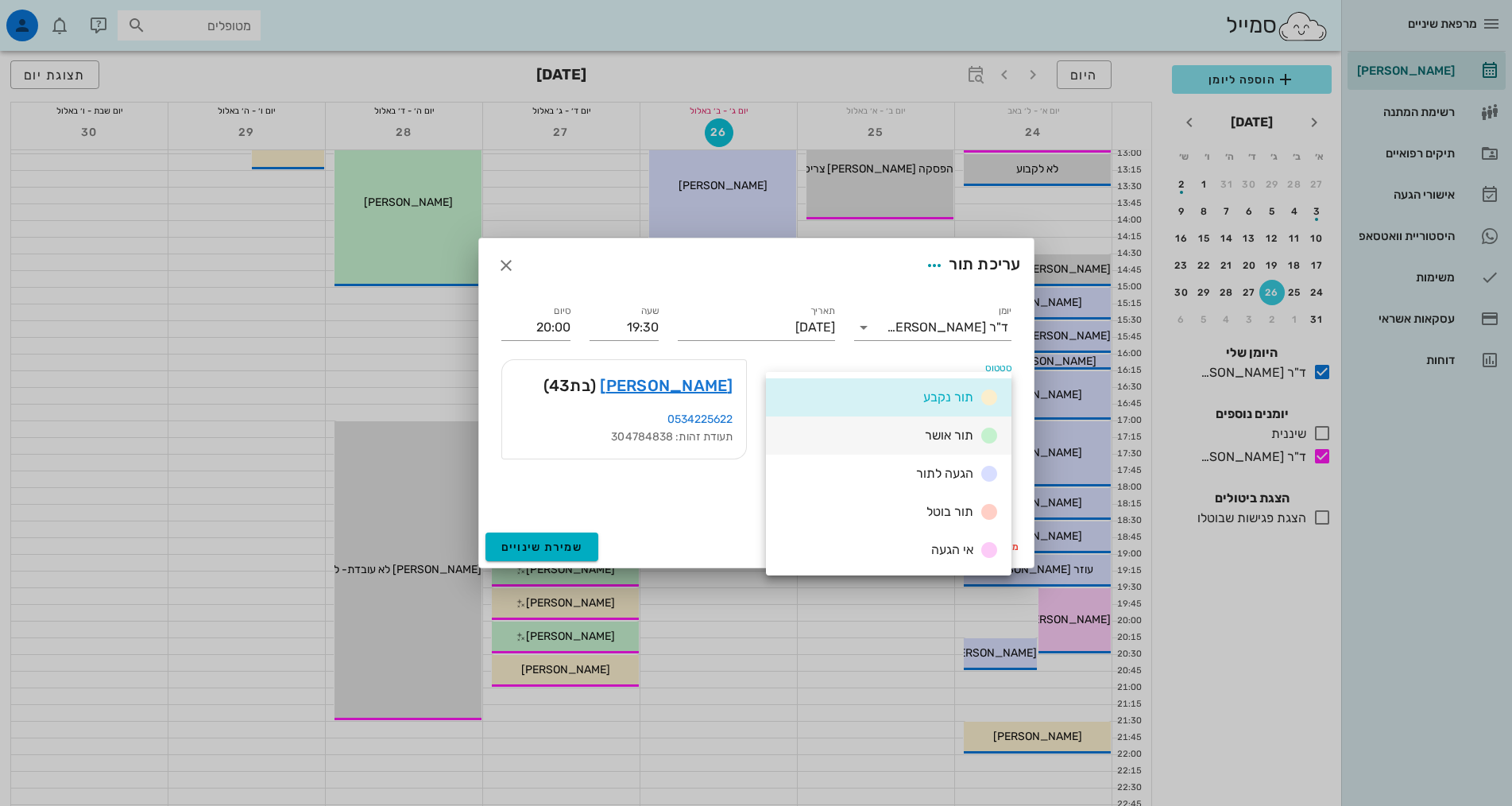
click at [959, 435] on span "תור אושר" at bounding box center [949, 435] width 49 height 15
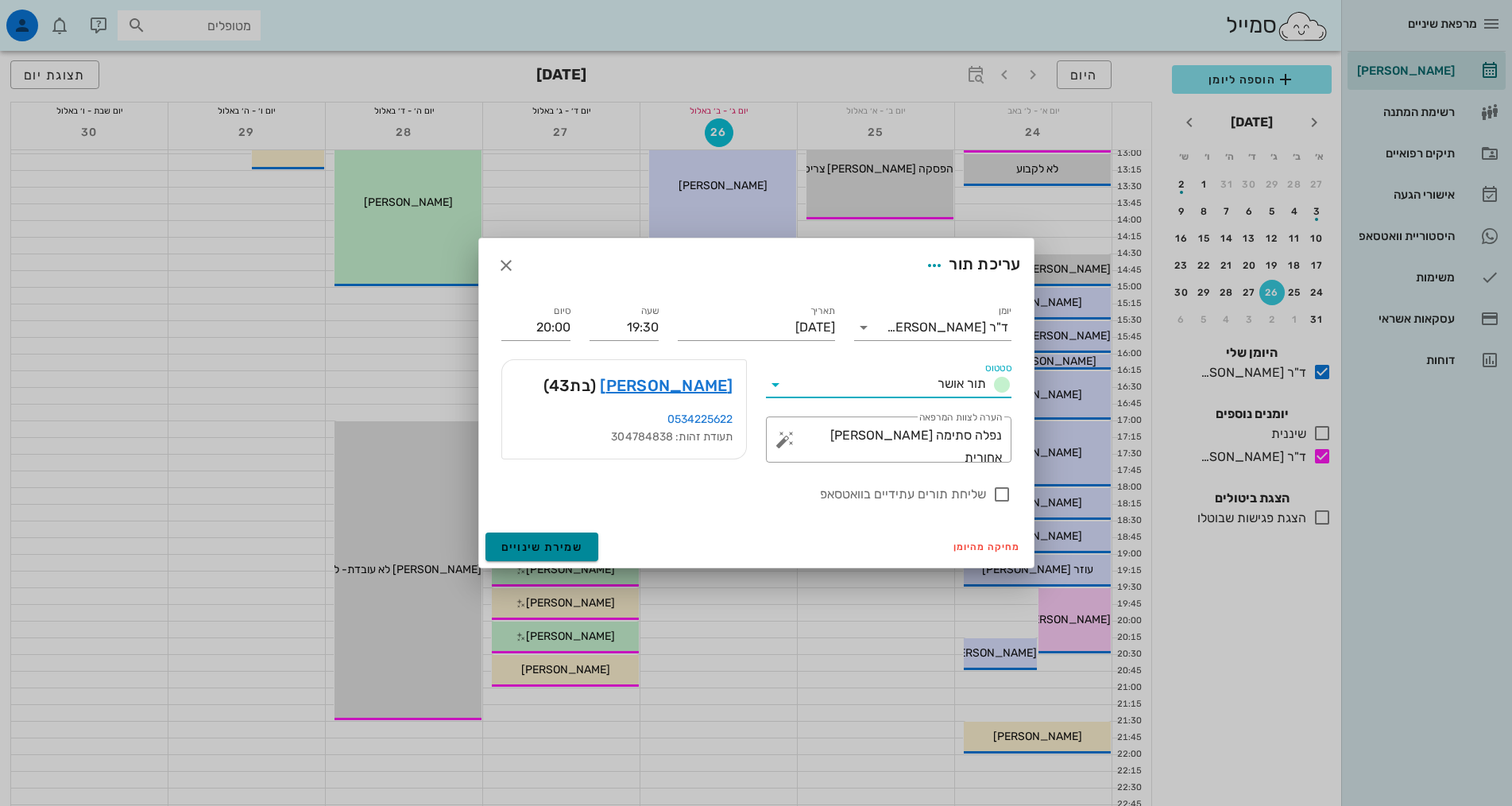
click at [587, 547] on button "שמירת שינויים" at bounding box center [542, 547] width 114 height 28
